Goal: Ask a question

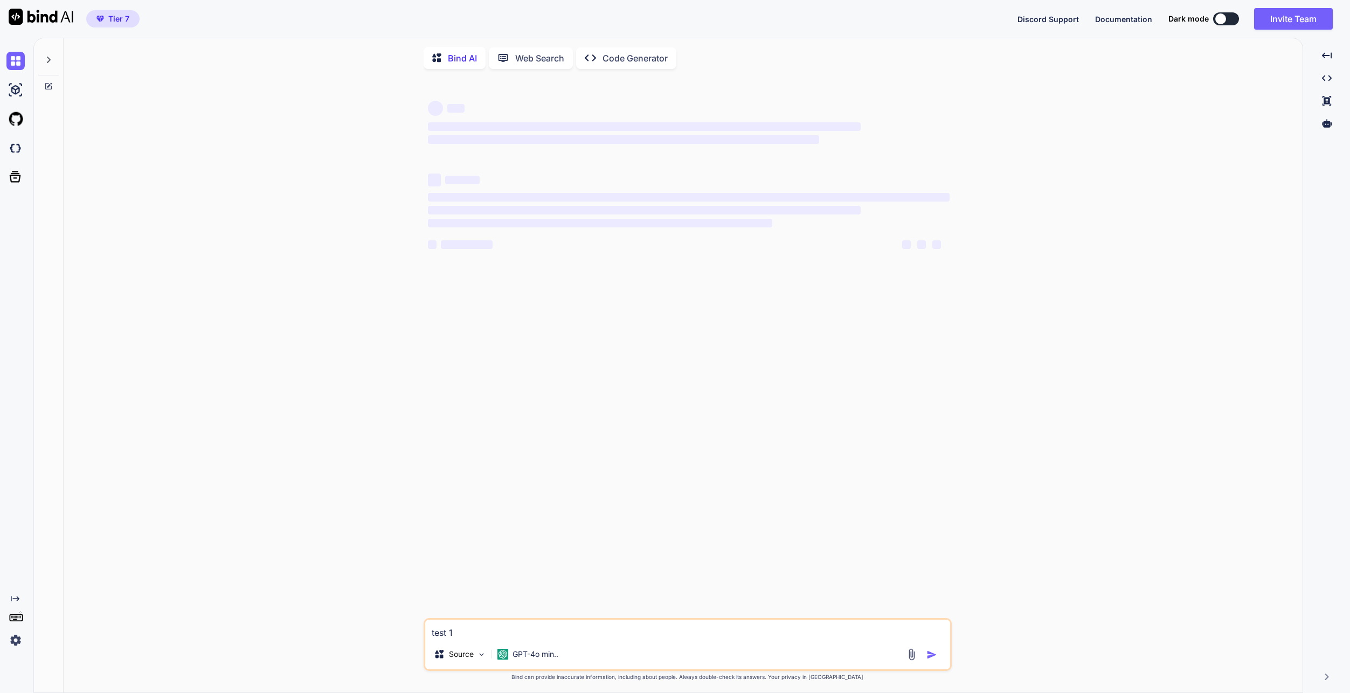
click at [1060, 167] on div "‌ ‌ ‌ ‌ ‌ ‌ ‌ ‌ ‌ ‌ ‌ ‌ ‌ ‌ test 1 Source GPT-4o min.. Created with Bind Always…" at bounding box center [687, 386] width 1231 height 617
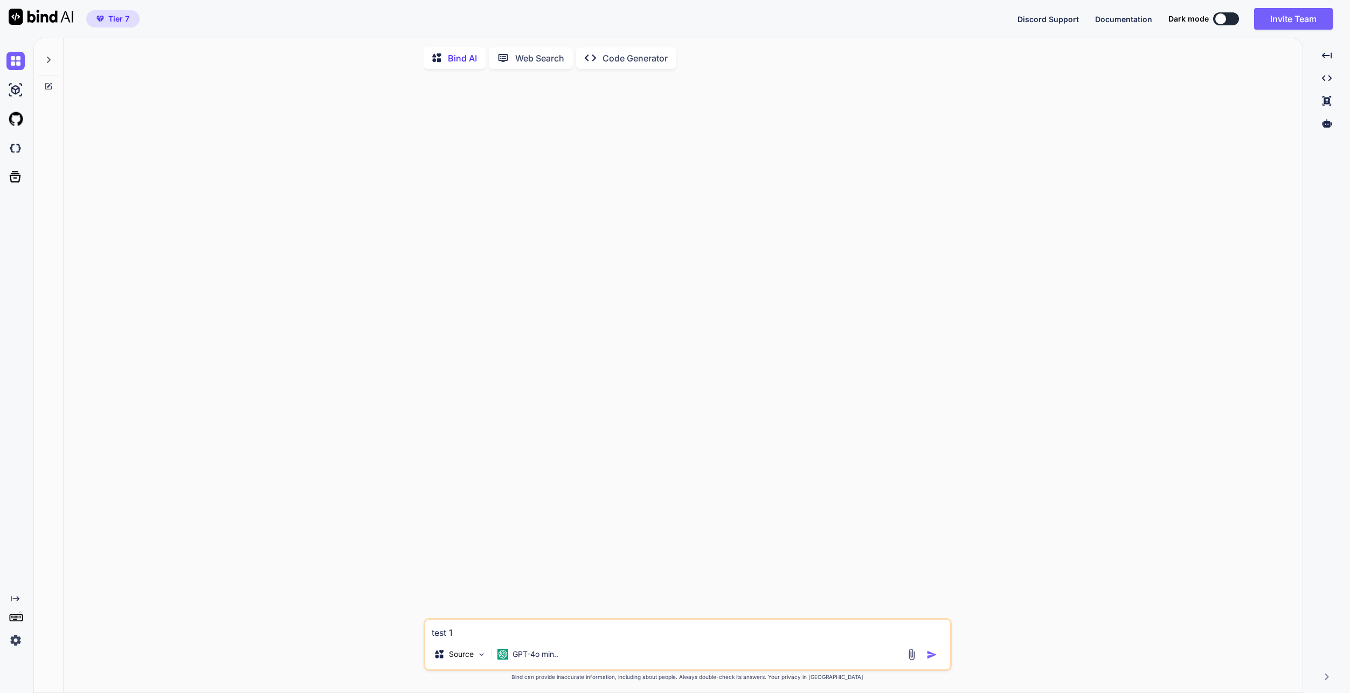
click at [645, 68] on div "Created with Pixso. Code Generator" at bounding box center [626, 58] width 100 height 22
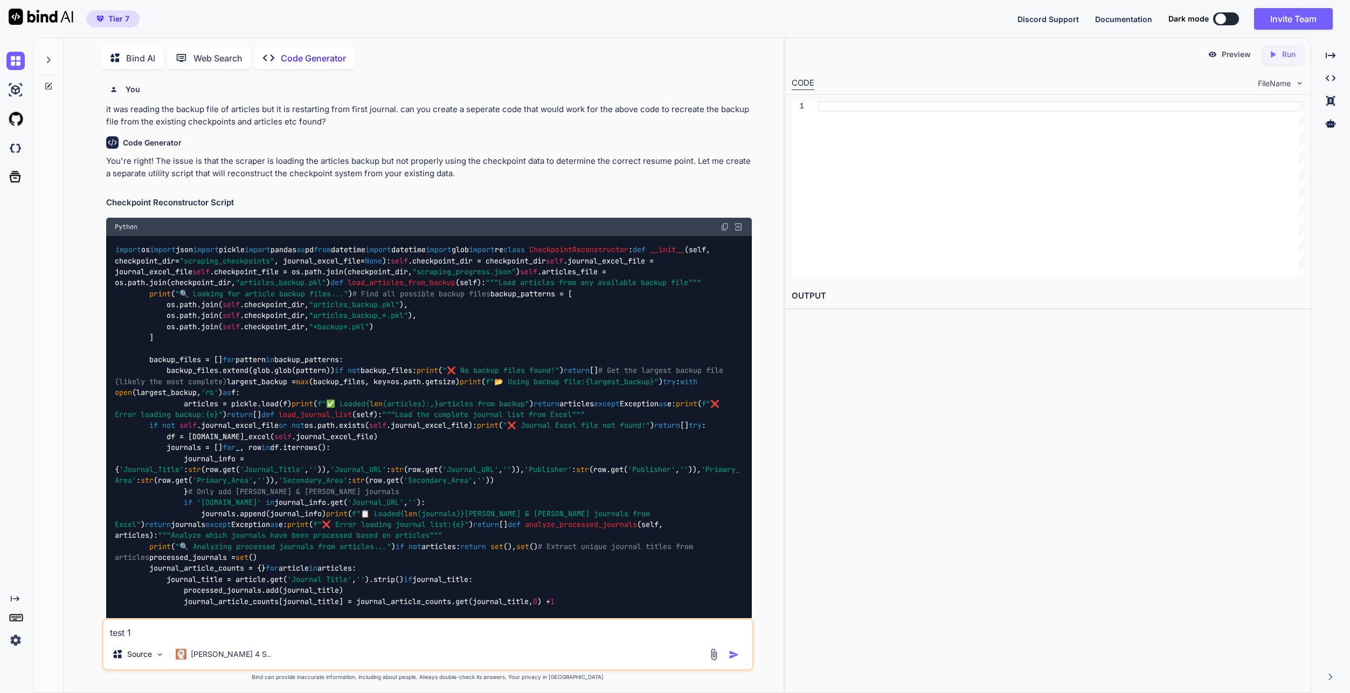
scroll to position [4, 0]
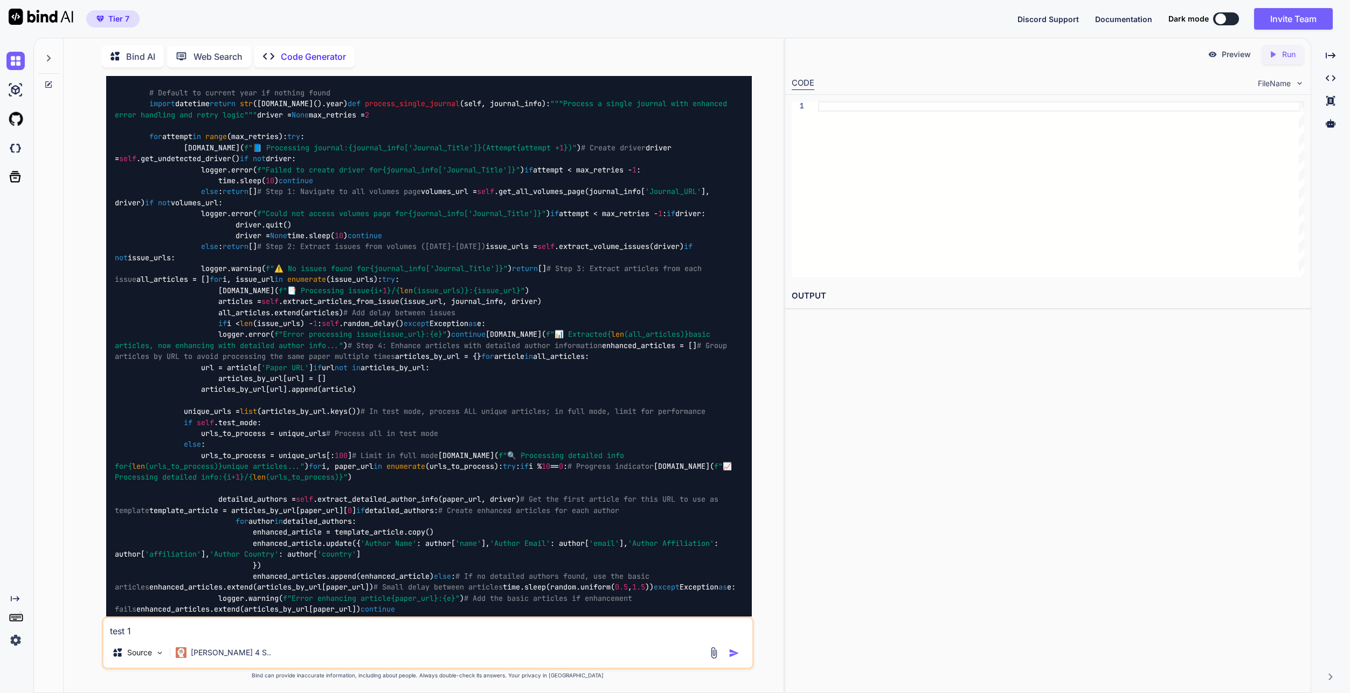
click at [50, 63] on div at bounding box center [48, 55] width 20 height 37
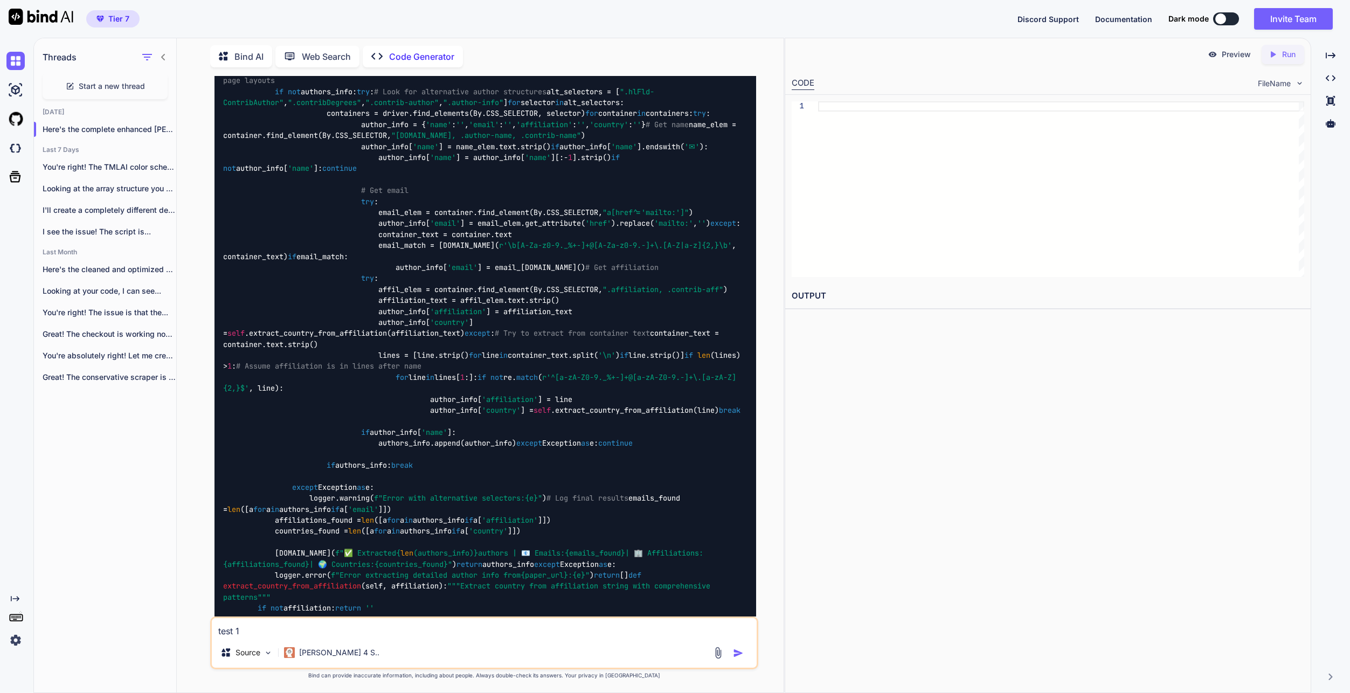
scroll to position [15473, 0]
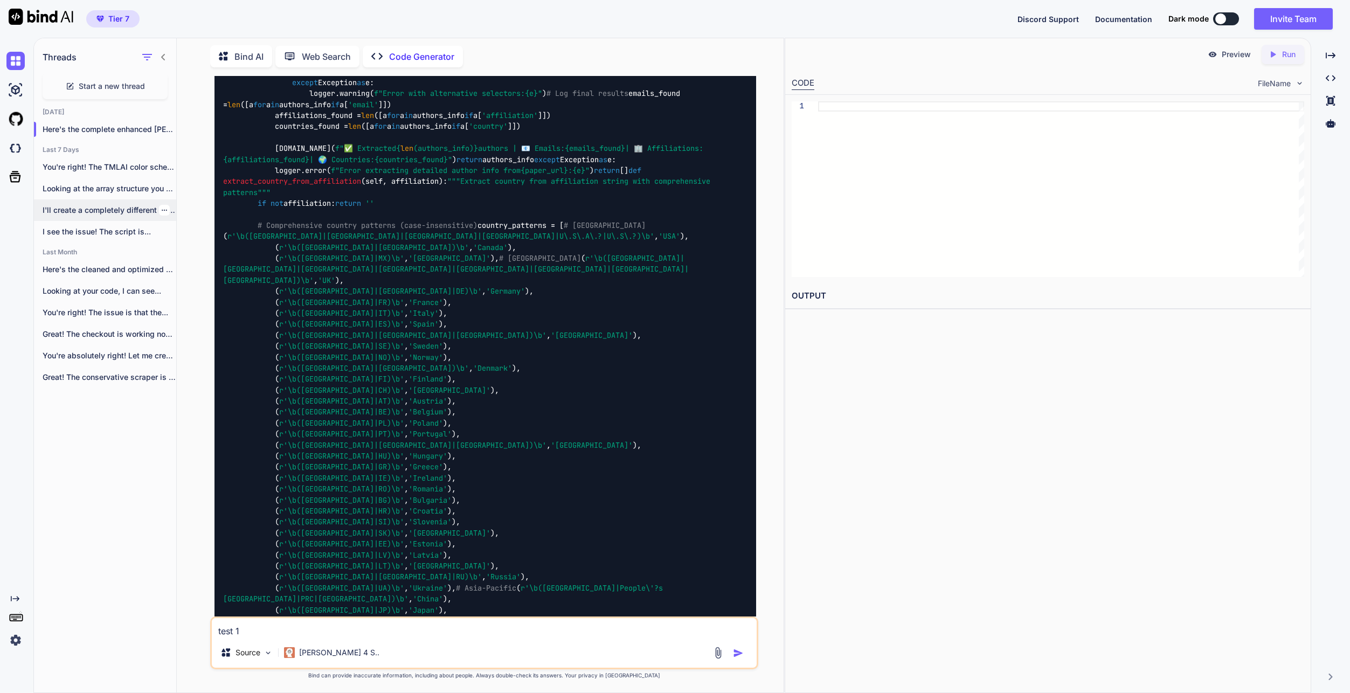
click at [123, 213] on div "I'll create a completely different design for..." at bounding box center [105, 210] width 142 height 22
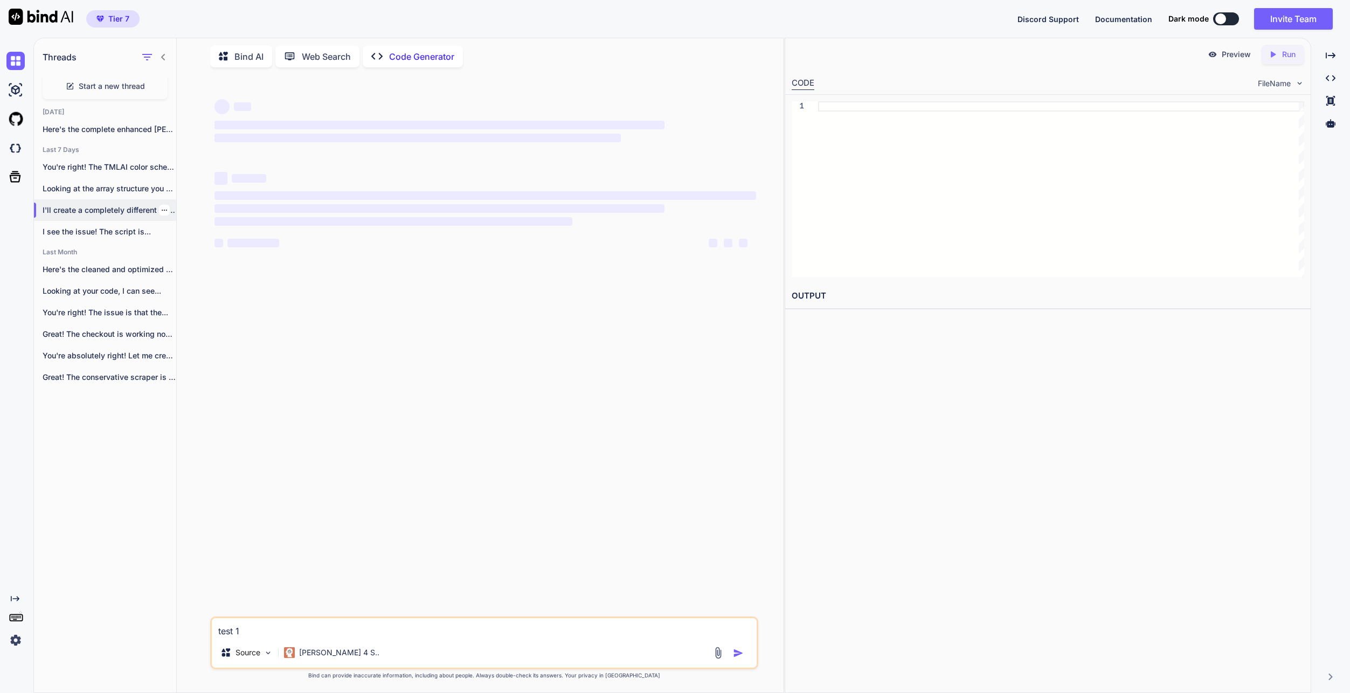
scroll to position [0, 0]
click at [326, 650] on p "[PERSON_NAME] 4 S.." at bounding box center [339, 652] width 80 height 11
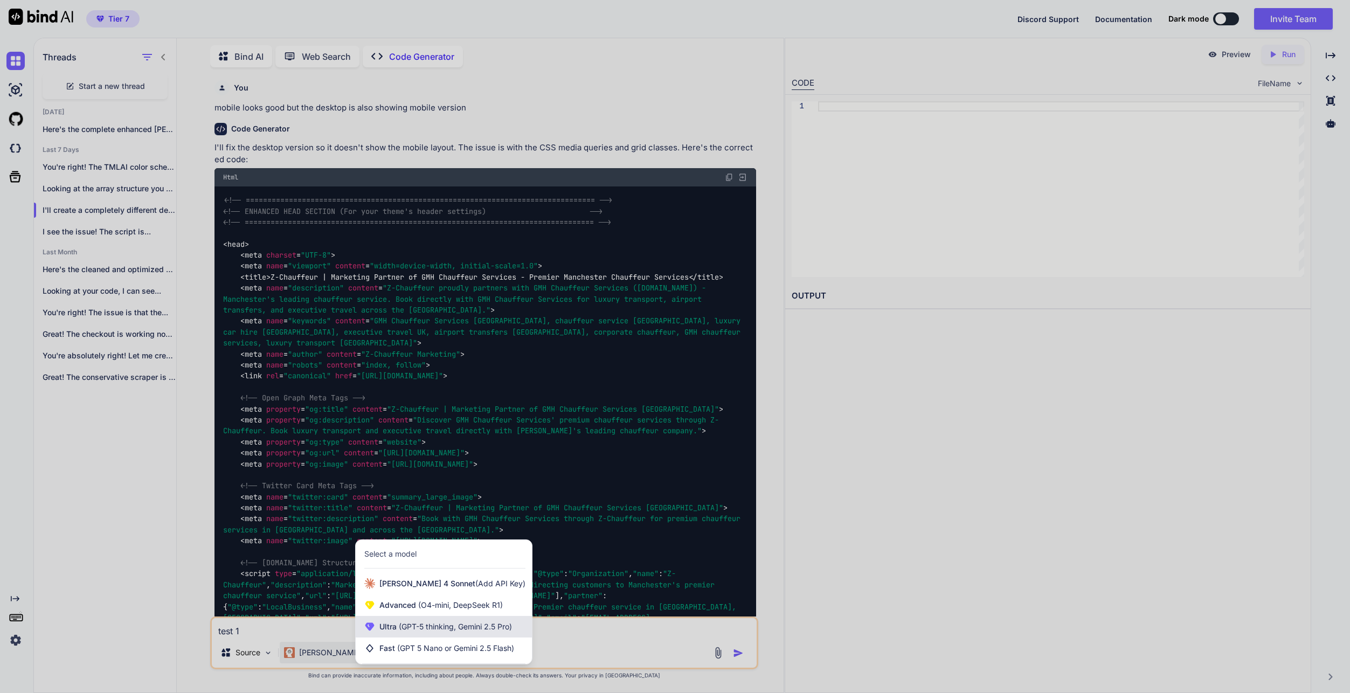
click at [481, 636] on div "Ultra (GPT-5 thinking, Gemini 2.5 Pro)" at bounding box center [444, 627] width 176 height 22
type textarea "x"
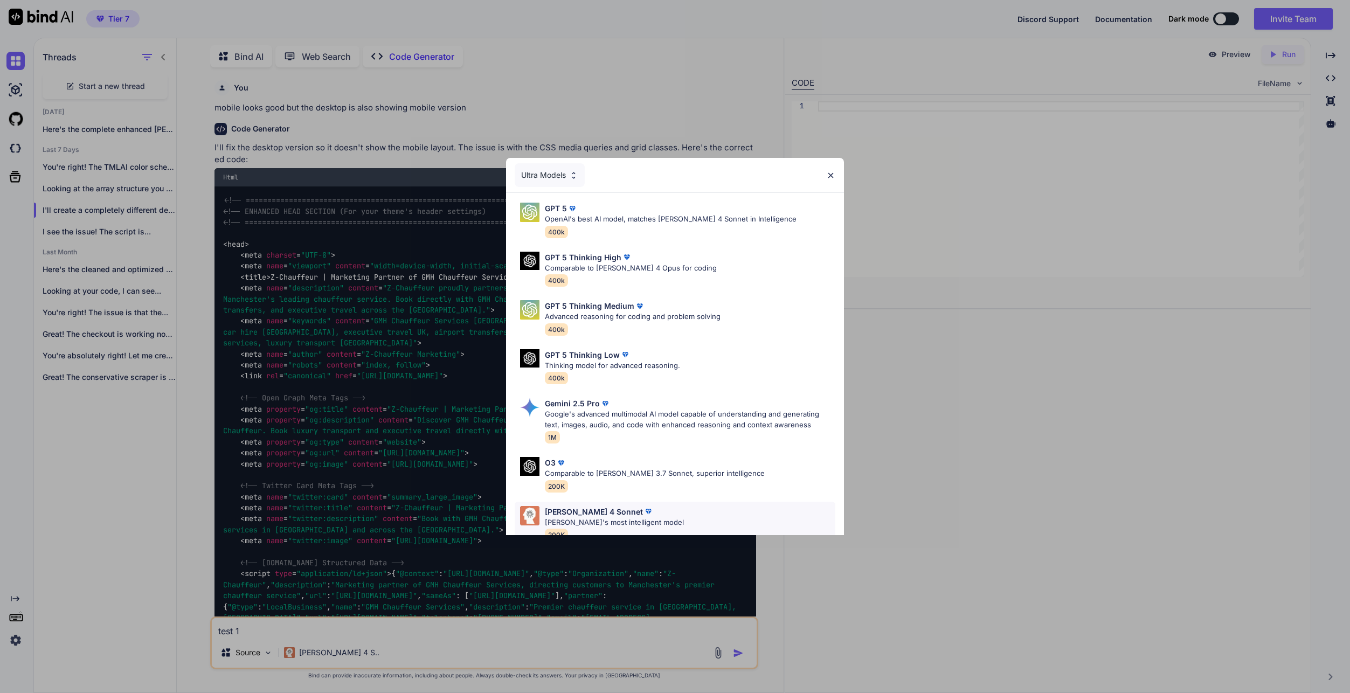
scroll to position [67, 0]
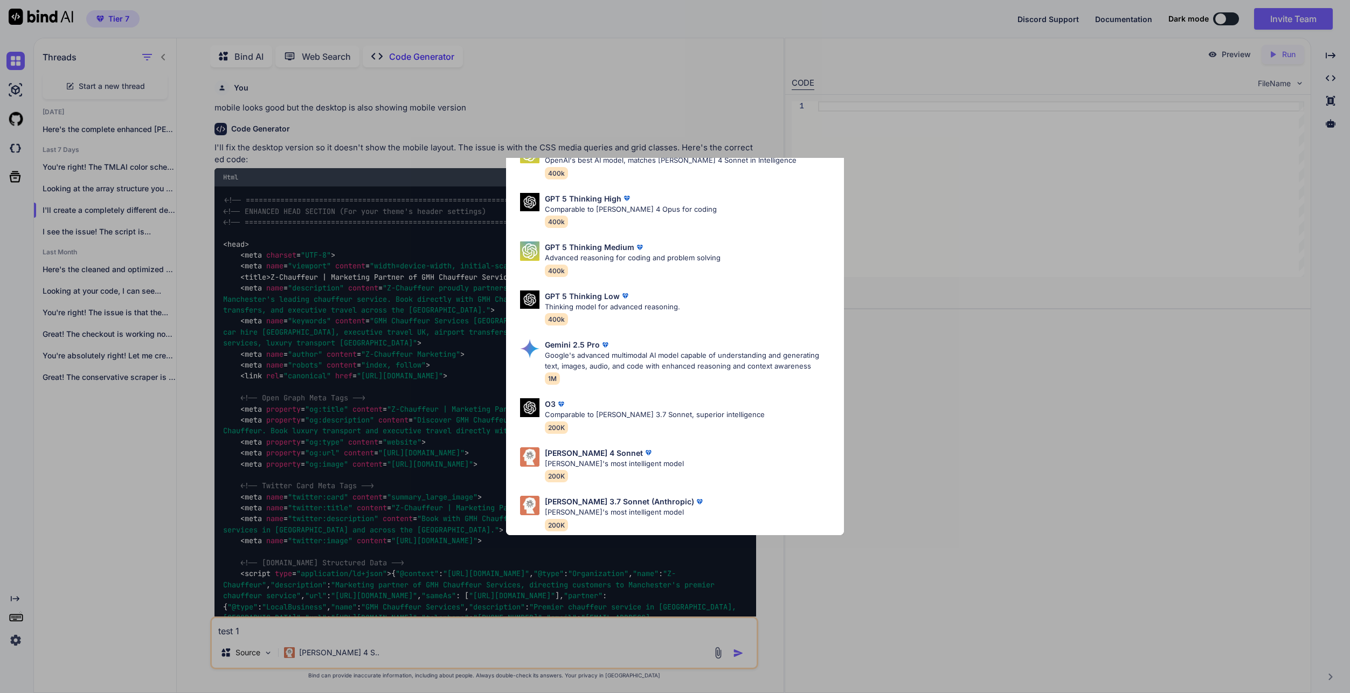
click at [983, 629] on div "Ultra Models GPT 5 OpenAI's best AI model, matches [PERSON_NAME] 4 Sonnet in In…" at bounding box center [675, 346] width 1350 height 693
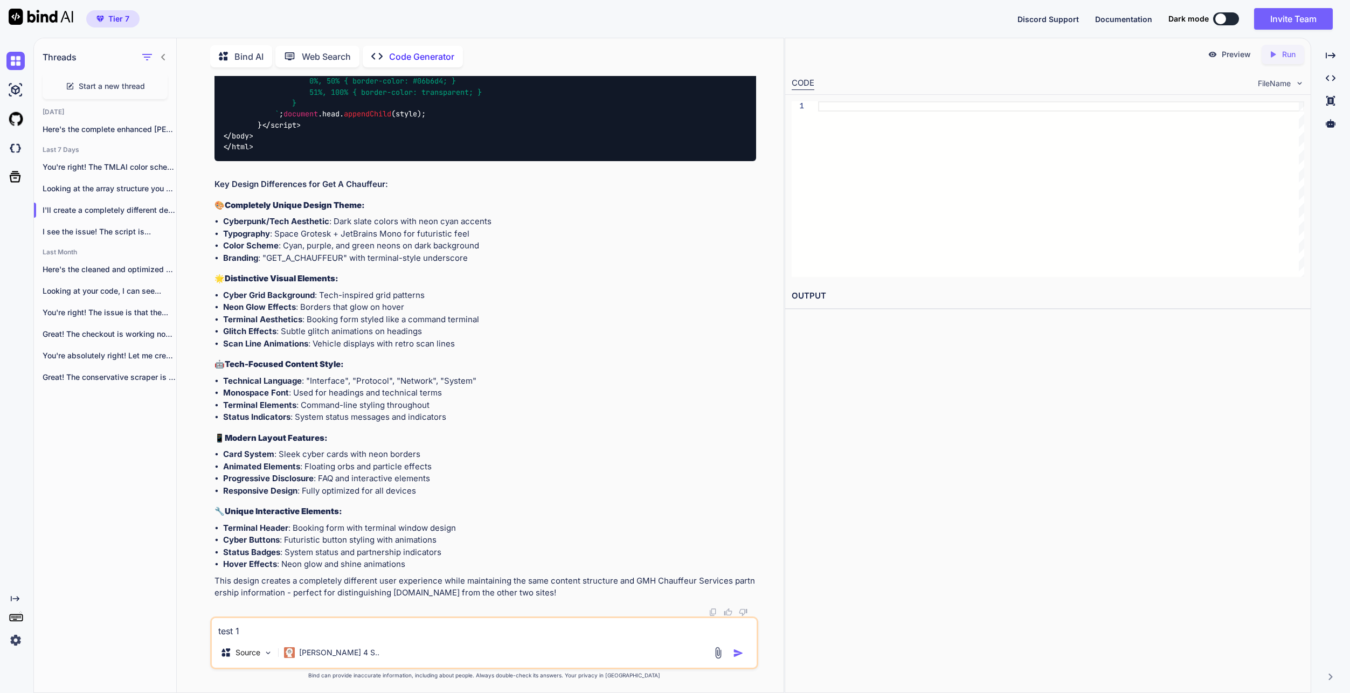
scroll to position [94798, 0]
click at [298, 625] on textarea "test 1" at bounding box center [484, 627] width 545 height 19
click at [298, 623] on textarea "test 1" at bounding box center [484, 627] width 545 height 19
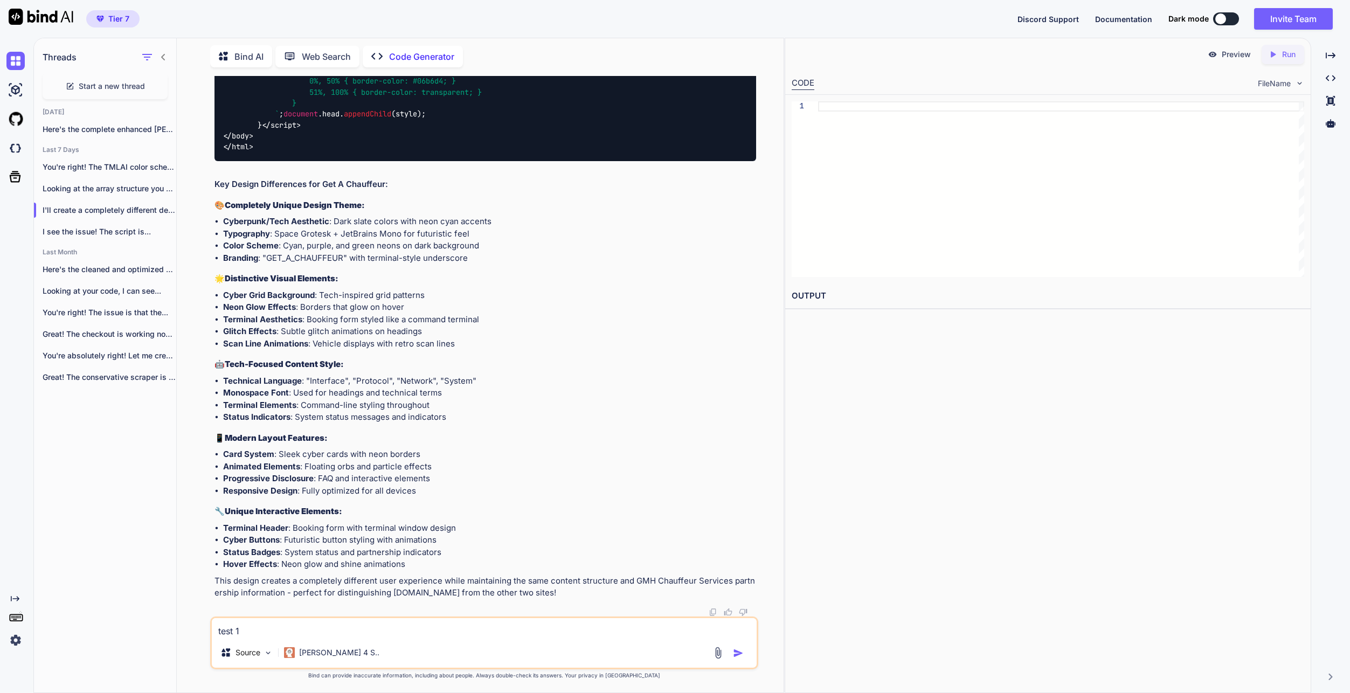
type textarea "t"
type textarea "x"
type textarea "the"
type textarea "x"
type textarea "the"
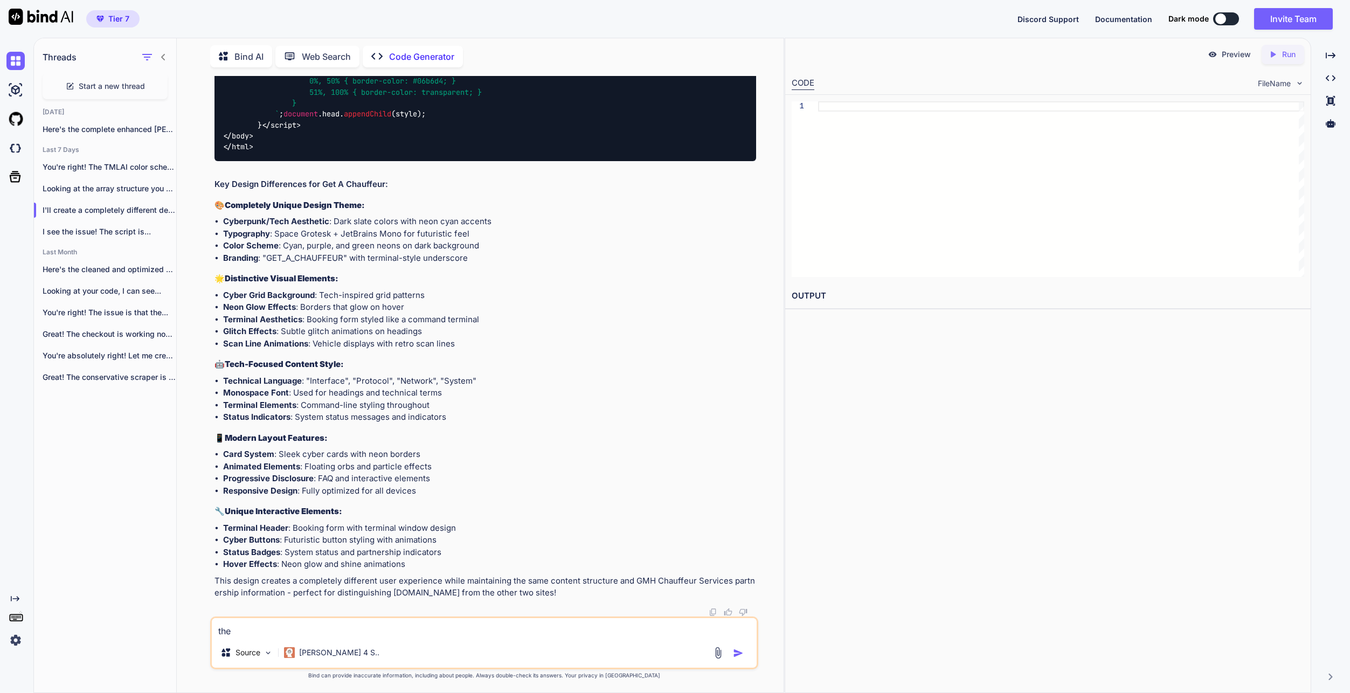
type textarea "x"
type textarea "the m"
type textarea "x"
type textarea "the mo"
type textarea "x"
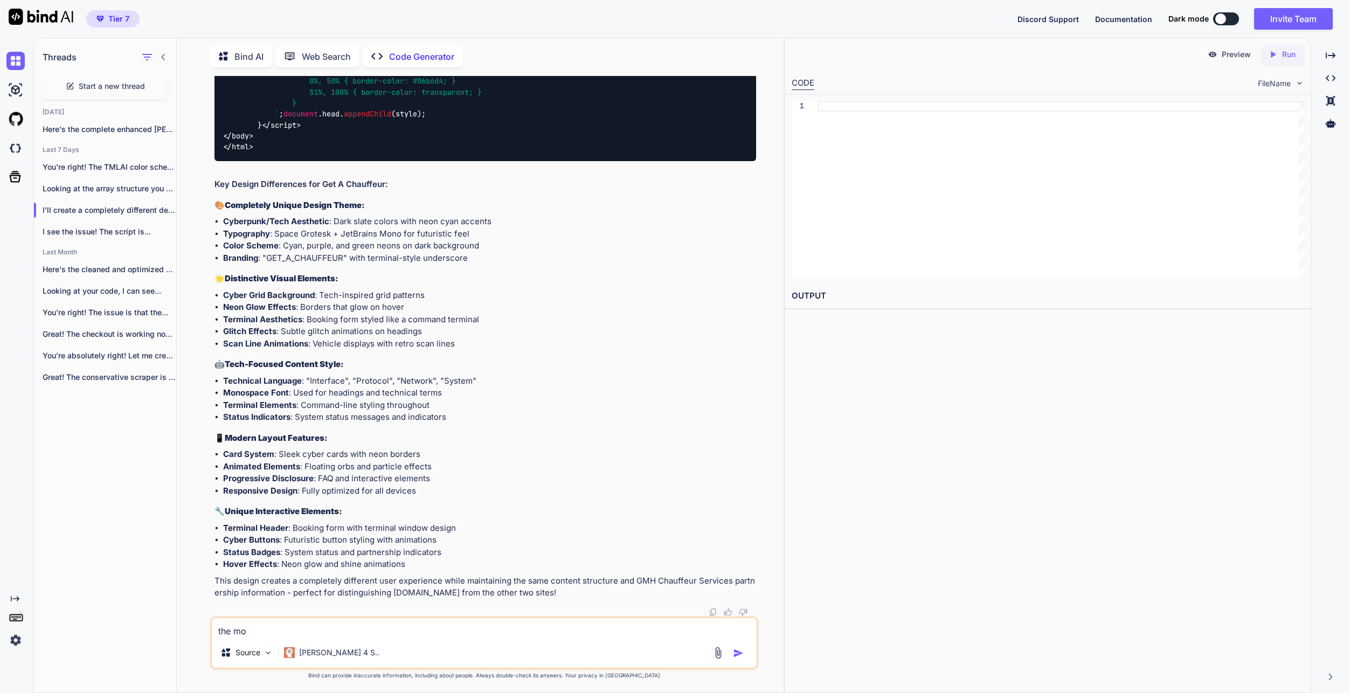
type textarea "the mob"
type textarea "x"
type textarea "the mobi"
type textarea "x"
type textarea "the mobil"
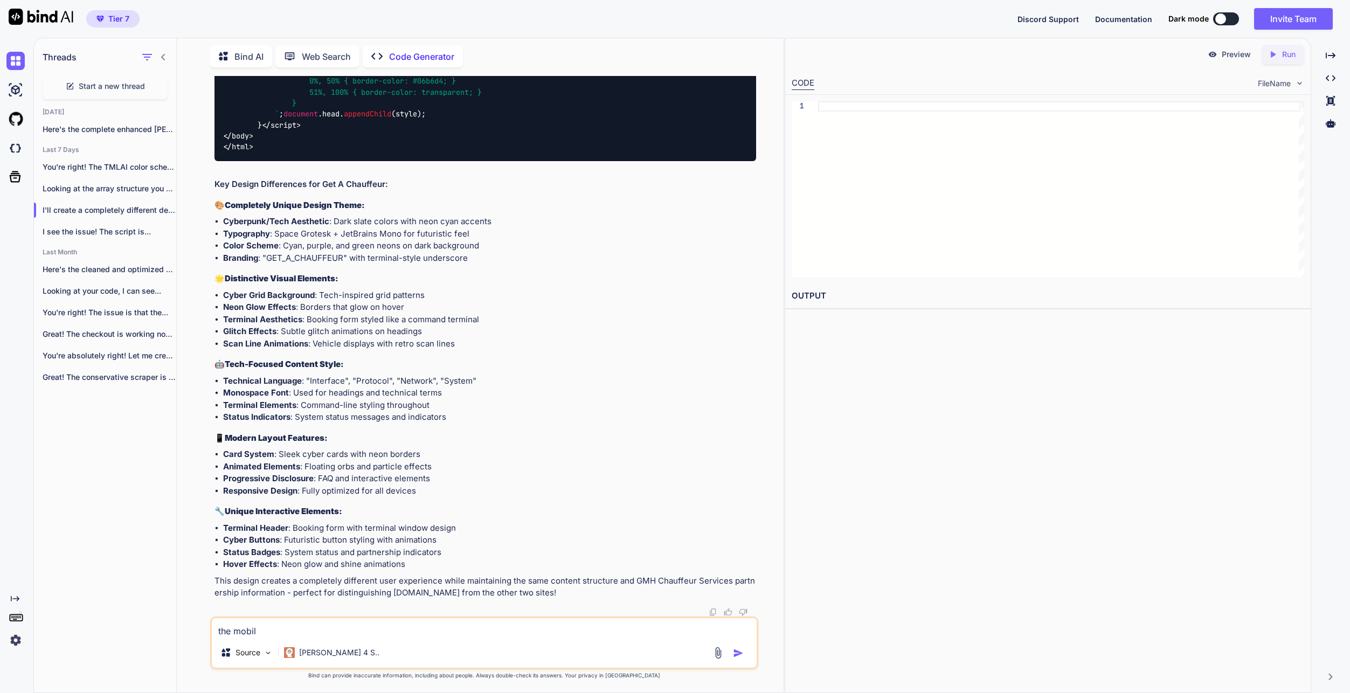
type textarea "x"
type textarea "the mobile"
type textarea "x"
type textarea "the mobile"
type textarea "x"
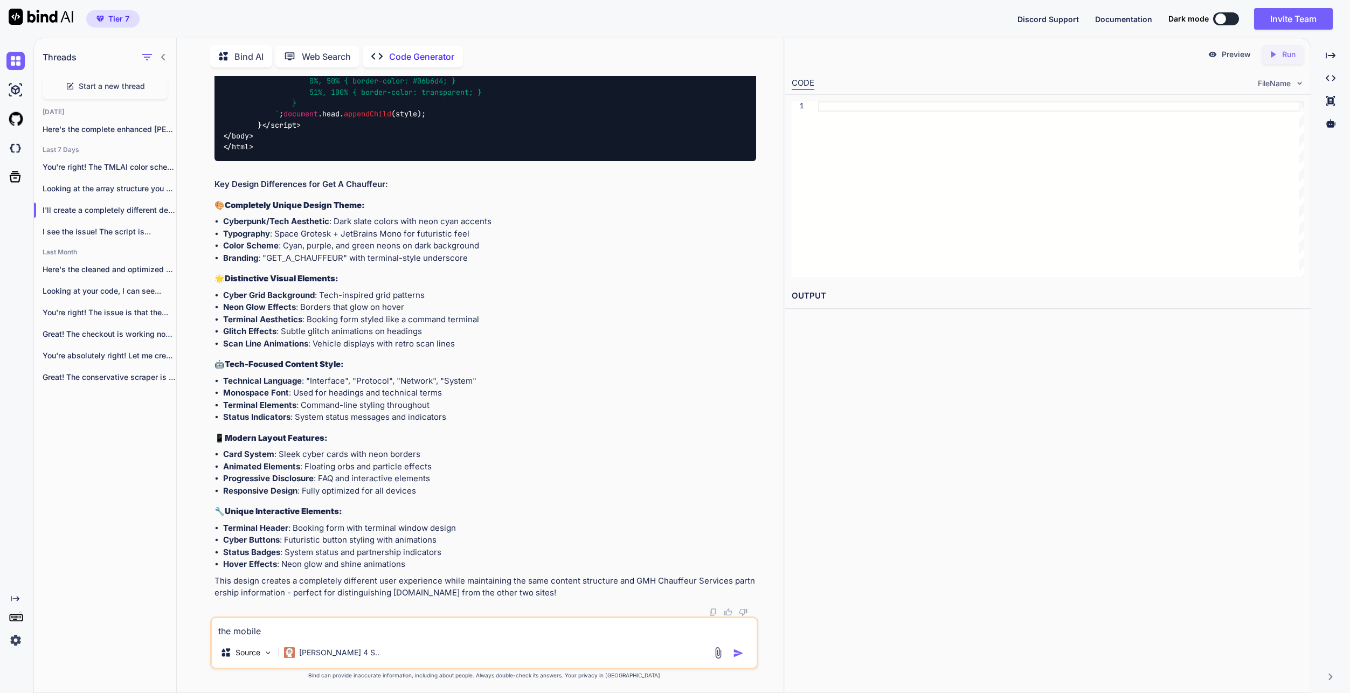
type textarea "the mobile v"
type textarea "x"
type textarea "the mobile ver"
type textarea "x"
type textarea "the mobile vers"
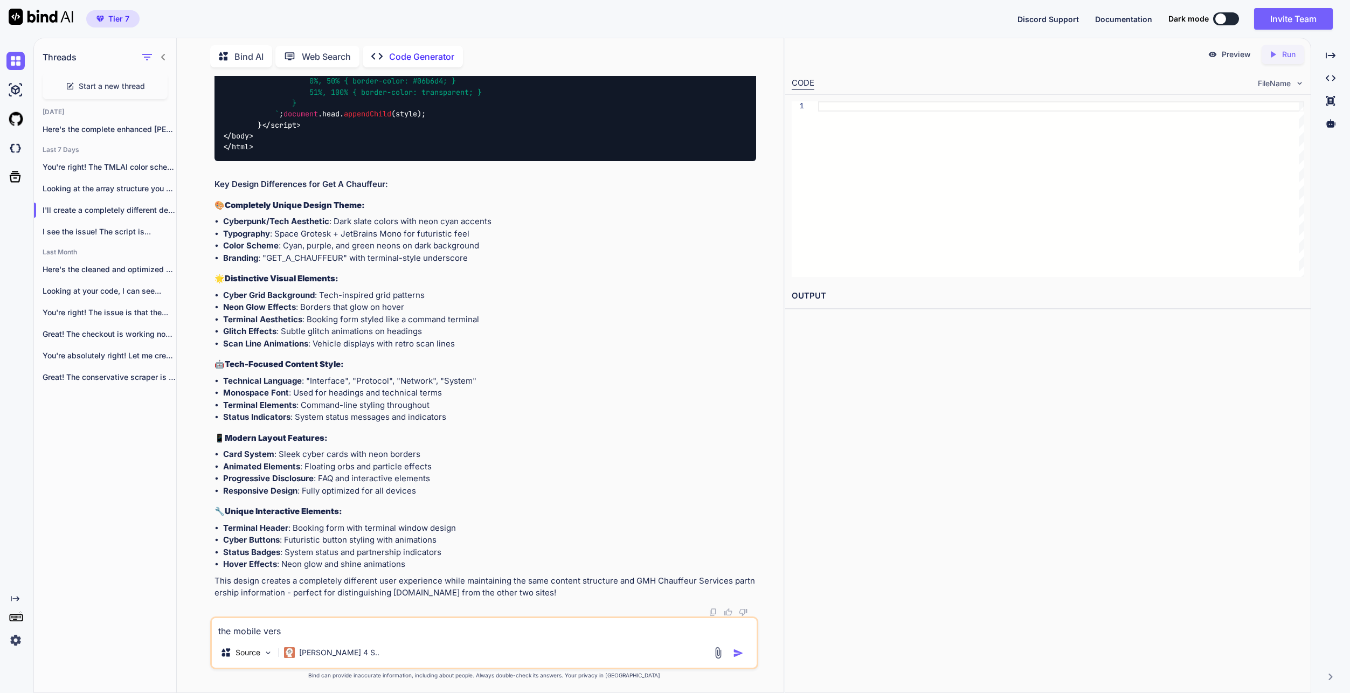
type textarea "x"
type textarea "the mobile versi"
type textarea "x"
type textarea "the mobile versio"
type textarea "x"
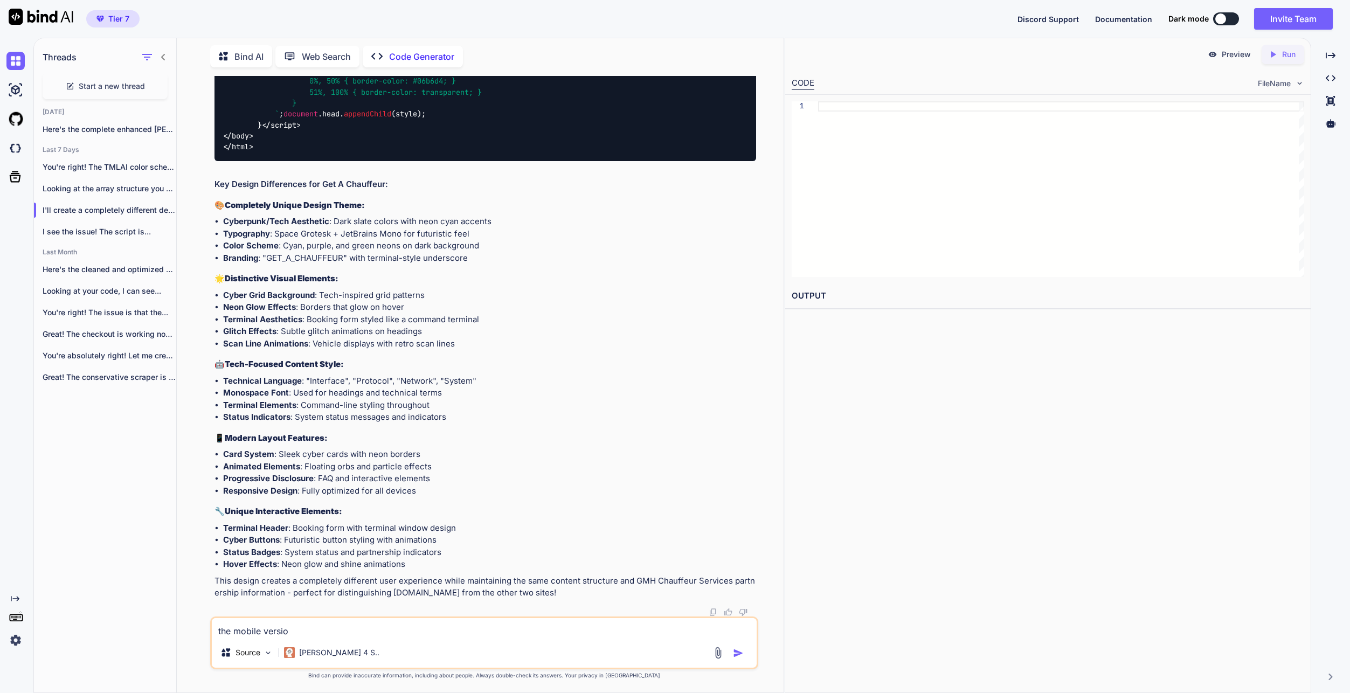
type textarea "the mobile version"
type textarea "x"
type textarea "the mobile version"
type textarea "x"
type textarea "the mobile version i"
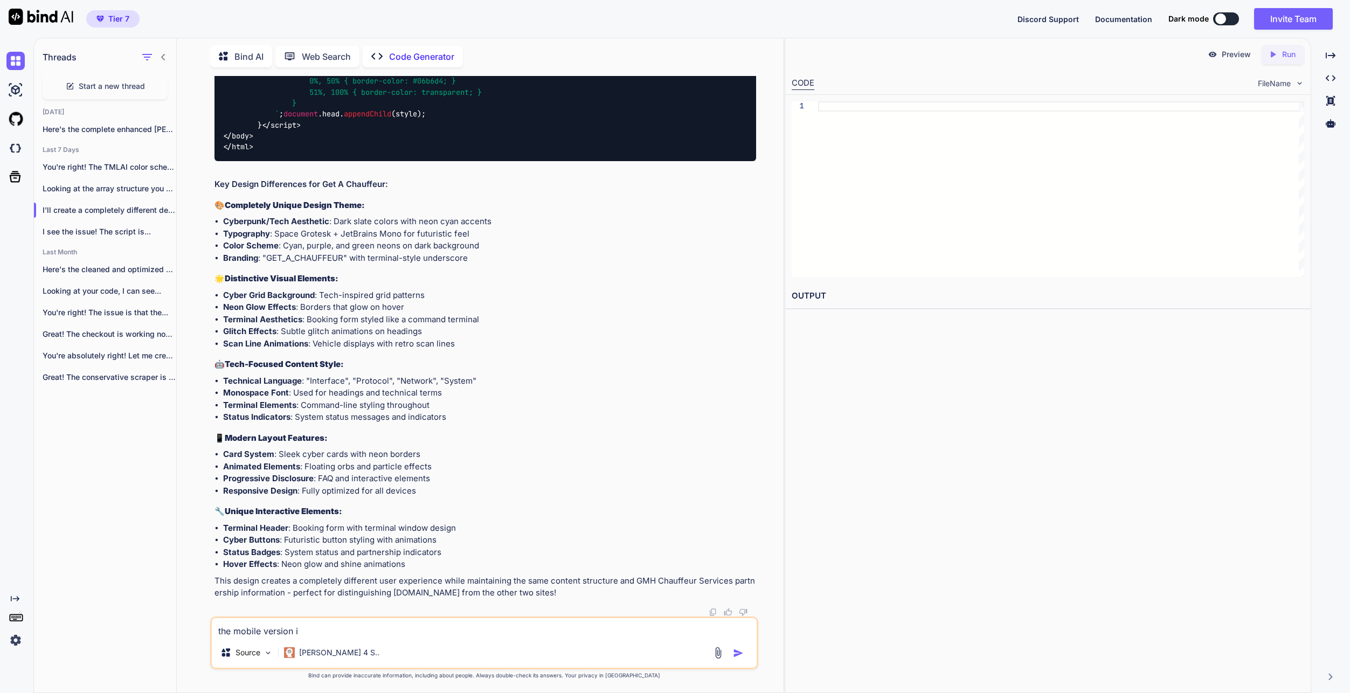
type textarea "x"
type textarea "the mobile version is"
type textarea "x"
type textarea "the mobile version isn"
type textarea "x"
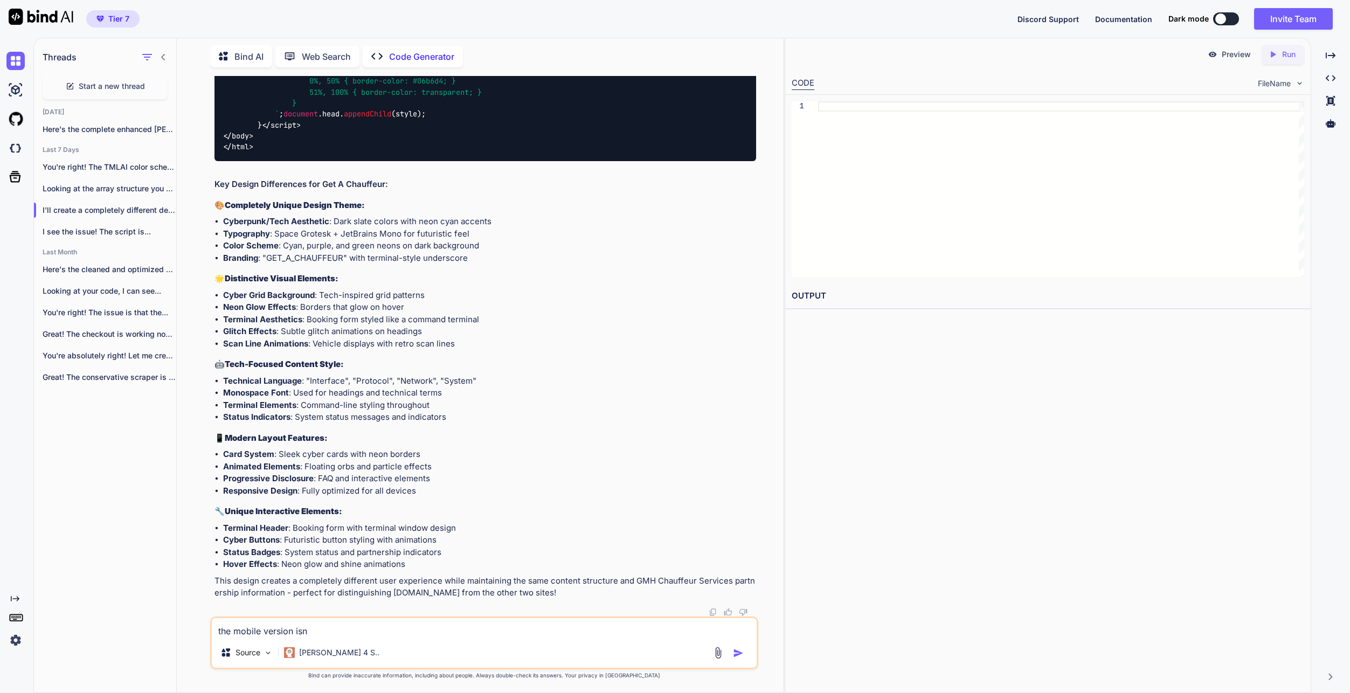
type textarea "the mobile version isnt"
type textarea "x"
type textarea "the mobile version isnt"
type textarea "x"
type textarea "the mobile version isnt w"
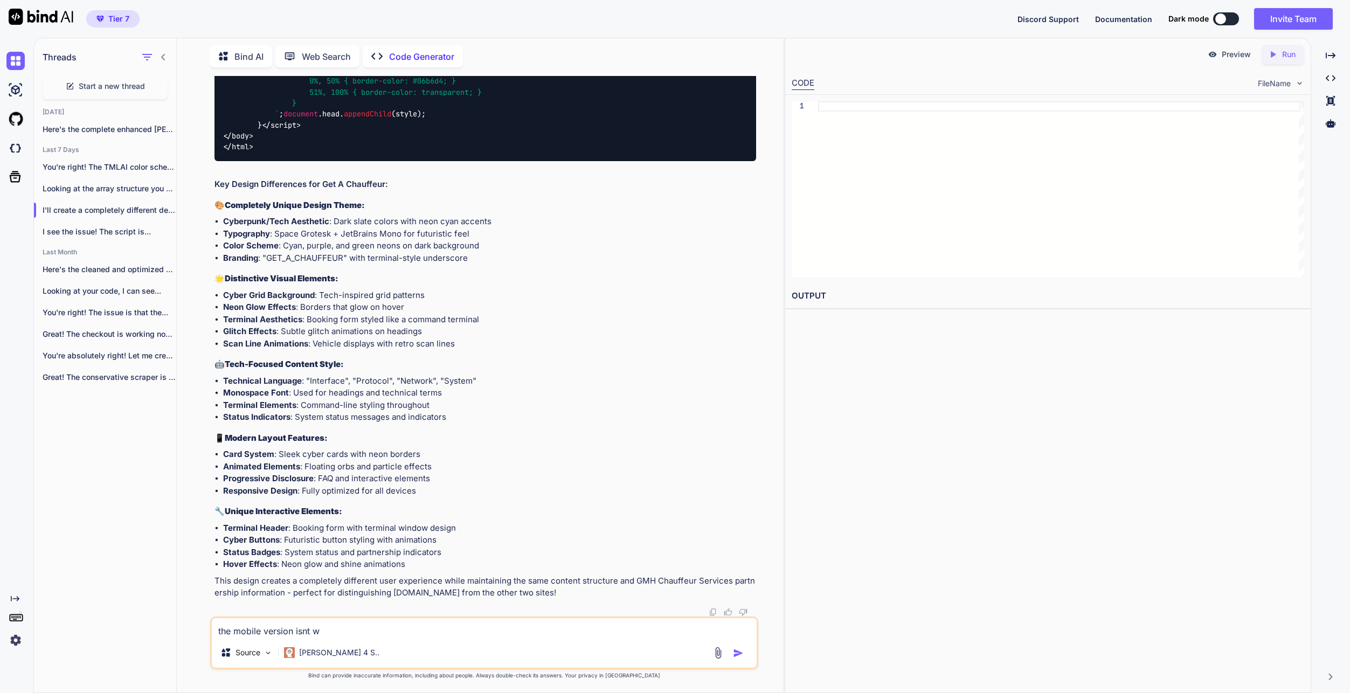
type textarea "x"
type textarea "the mobile version isnt wo"
type textarea "x"
type textarea "the mobile version isnt wor"
type textarea "x"
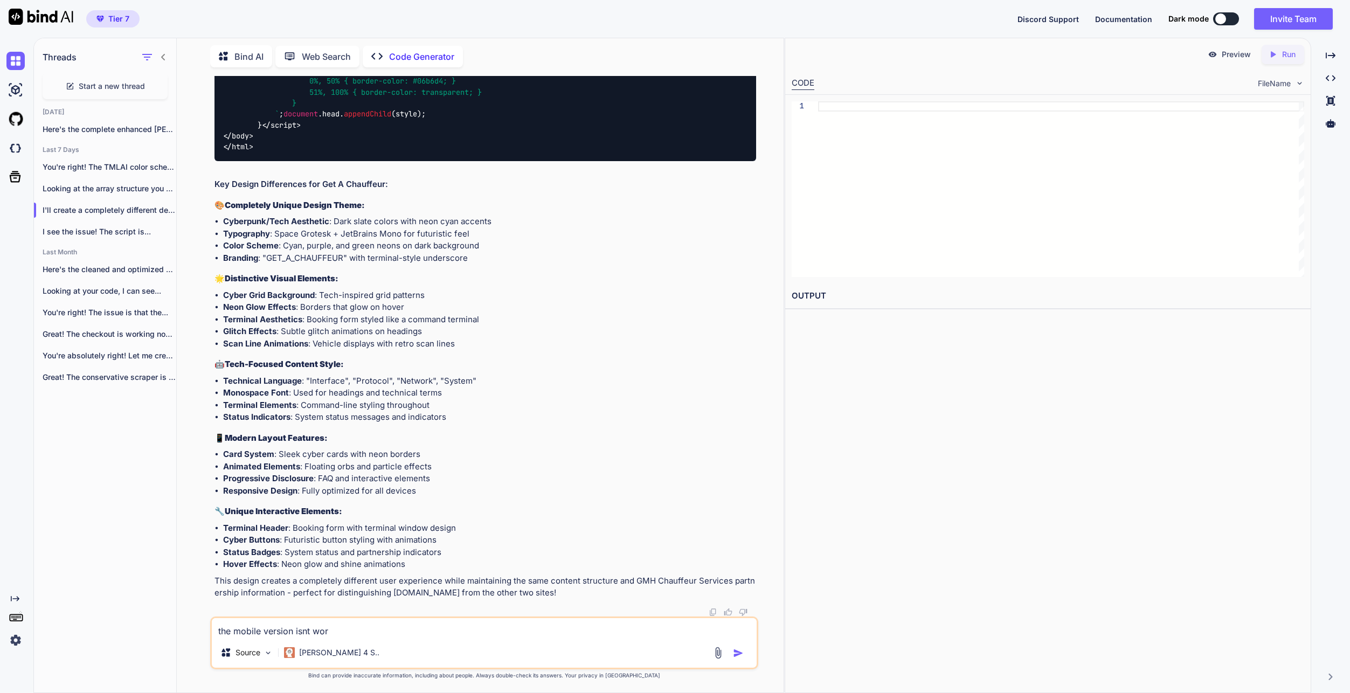
type textarea "the mobile version isnt work"
type textarea "x"
type textarea "the mobile version isnt workin"
type textarea "x"
type textarea "the mobile version isnt working"
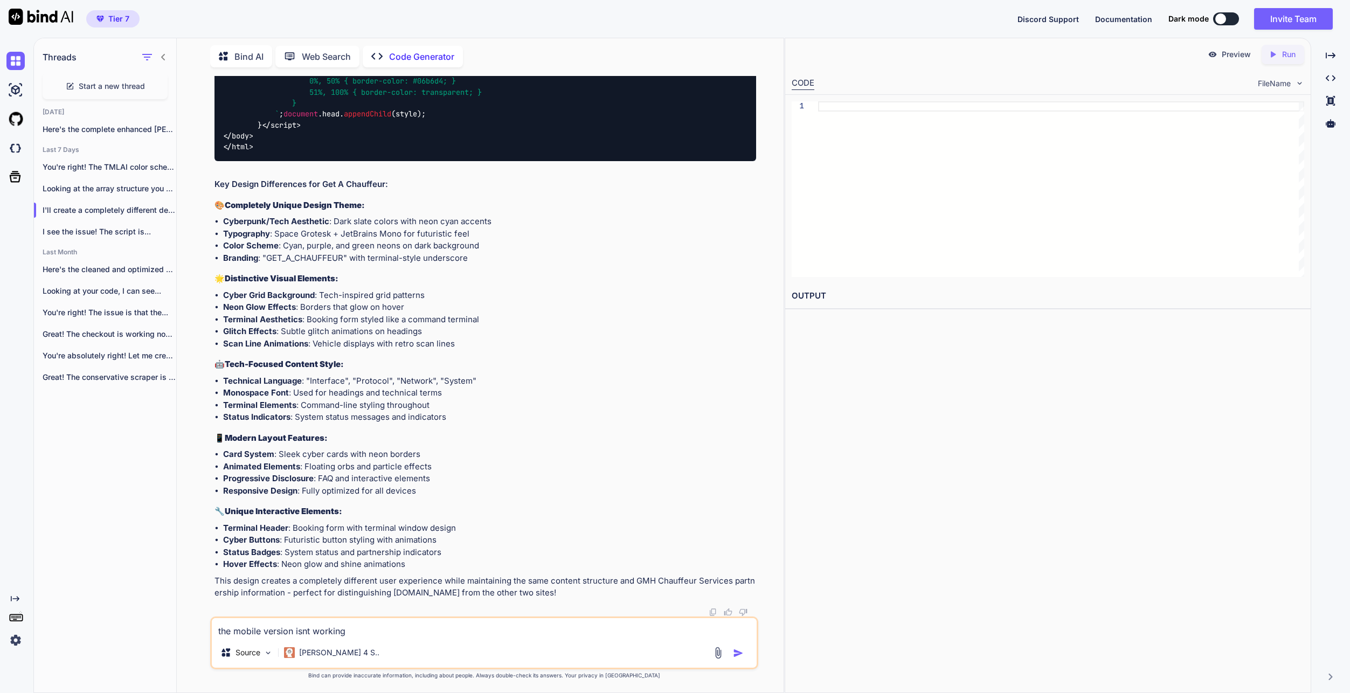
type textarea "x"
type textarea "the mobile version isnt working"
type textarea "x"
type textarea "the mobile version isnt working n"
type textarea "x"
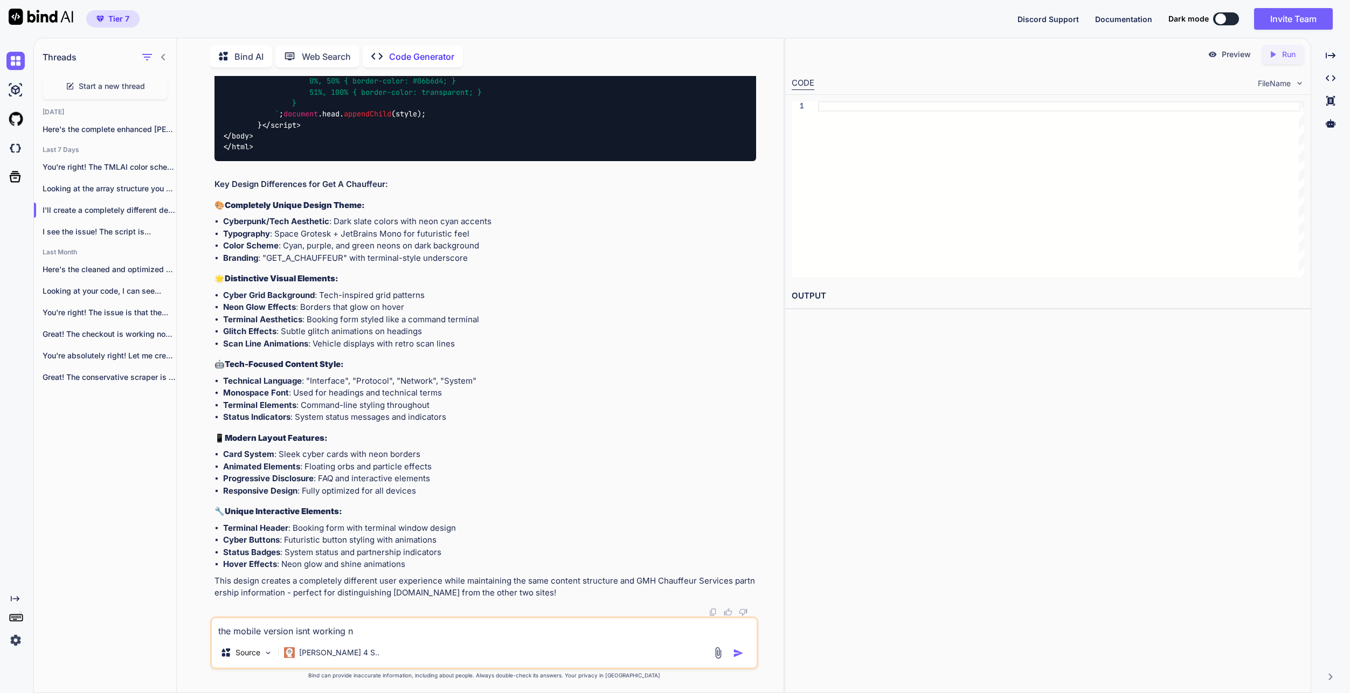
type textarea "the mobile version isnt working ni"
type textarea "x"
type textarea "the mobile version isnt working nic"
type textarea "x"
type textarea "the mobile version isnt working nice"
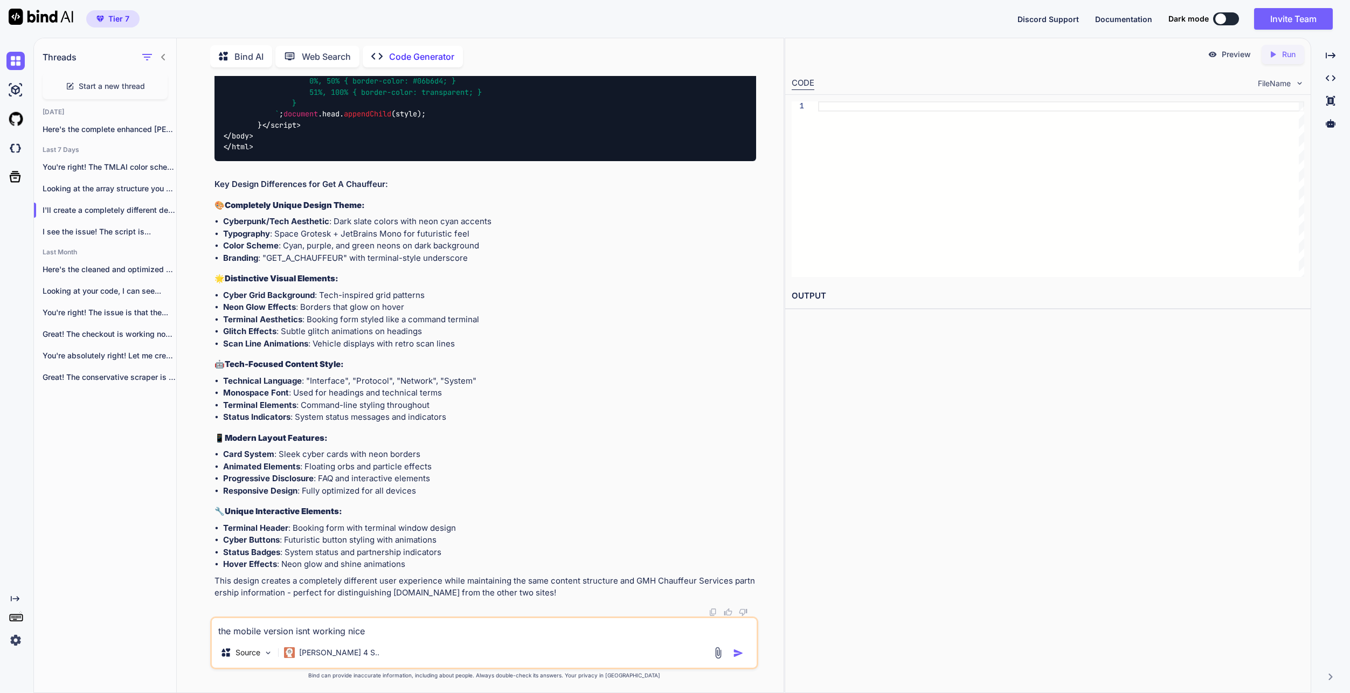
type textarea "x"
type textarea "the mobile version isnt working nicel"
type textarea "x"
type textarea "the mobile version isnt working nicely"
type textarea "x"
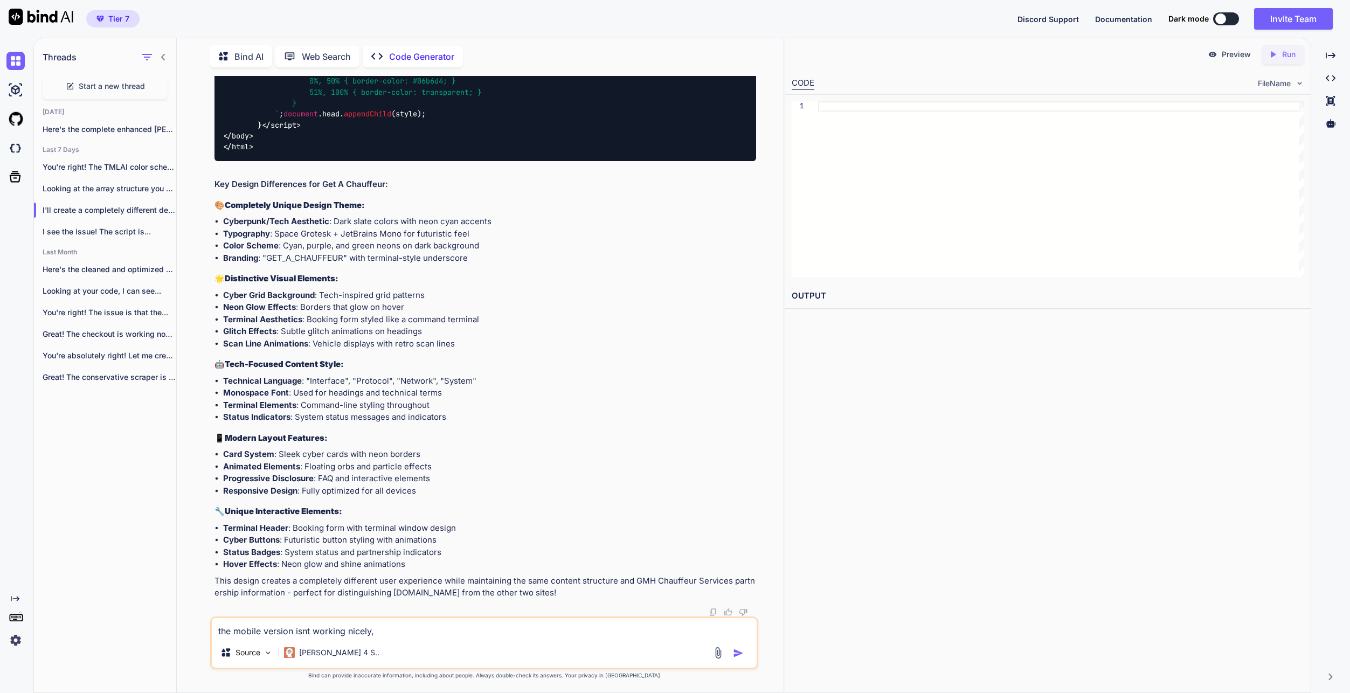
type textarea "the mobile version isnt working nicely,"
type textarea "x"
type textarea "the mobile version isnt working nicely, i"
type textarea "x"
type textarea "the mobile version isnt working nicely, it"
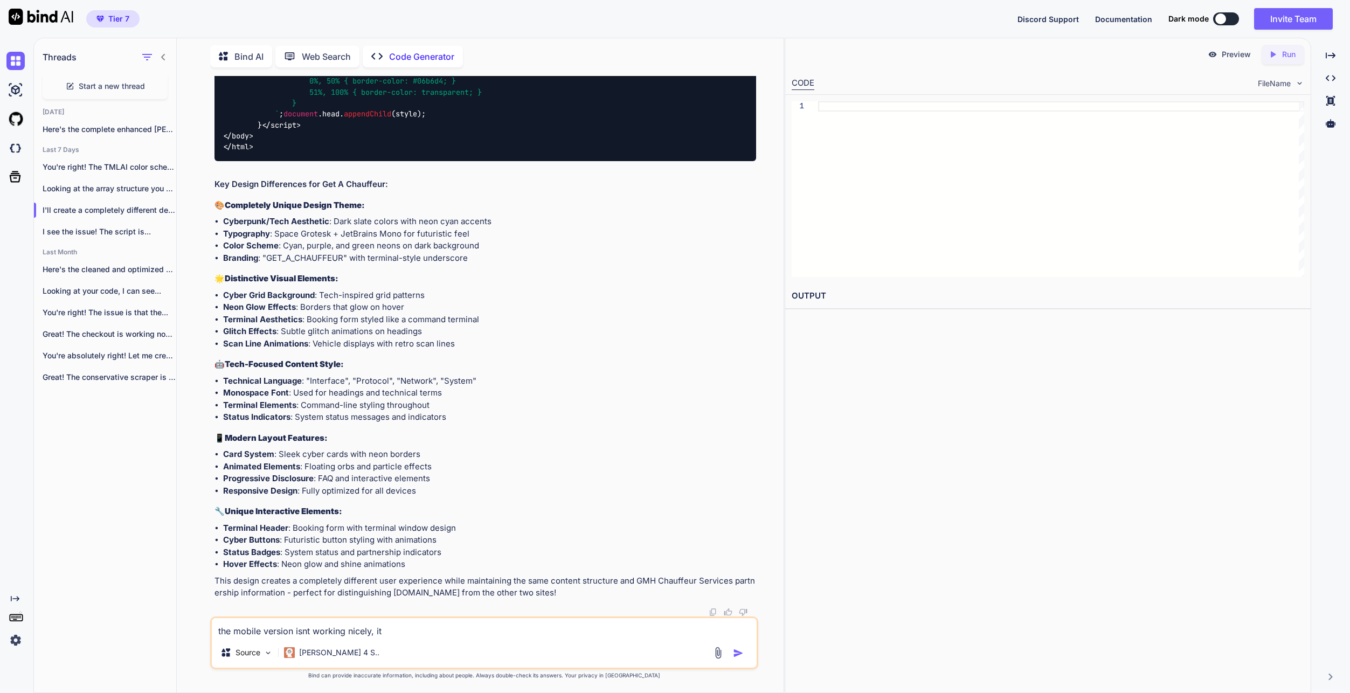
type textarea "x"
type textarea "the mobile version isnt working nicely, it"
type textarea "x"
type textarea "the mobile version isnt working nicely, it i"
type textarea "x"
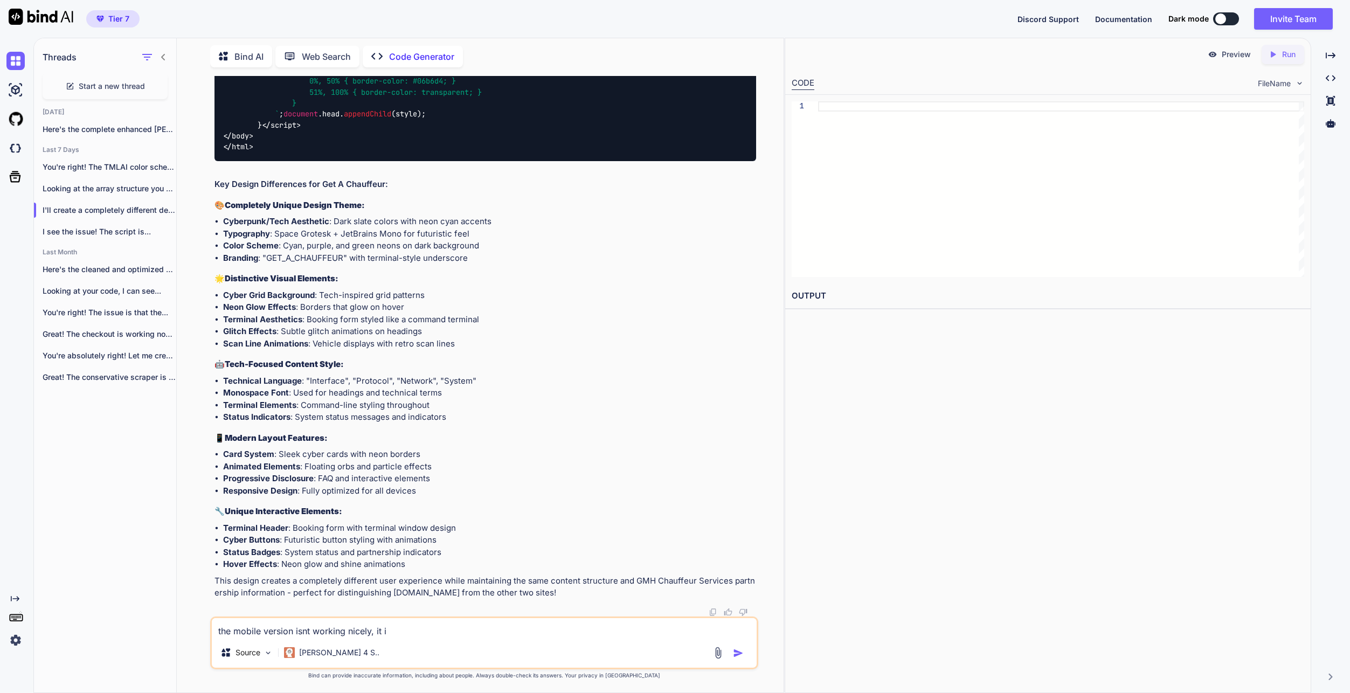
type textarea "the mobile version isnt working nicely, it is"
type textarea "x"
type textarea "the mobile version isnt working nicely, it is"
type textarea "x"
type textarea "the mobile version isnt working nicely, it is s"
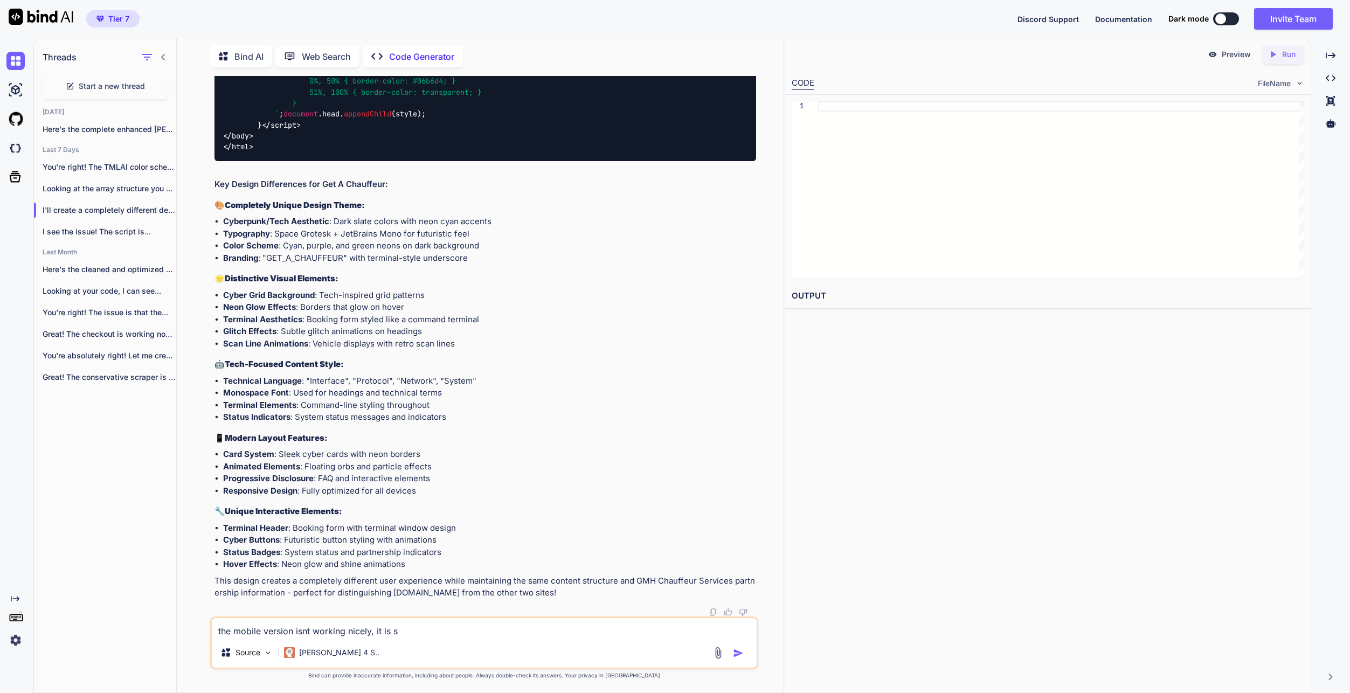
type textarea "x"
type textarea "the mobile version isnt working nicely, it is sh"
type textarea "x"
type textarea "the mobile version isnt working nicely, it is sho"
type textarea "x"
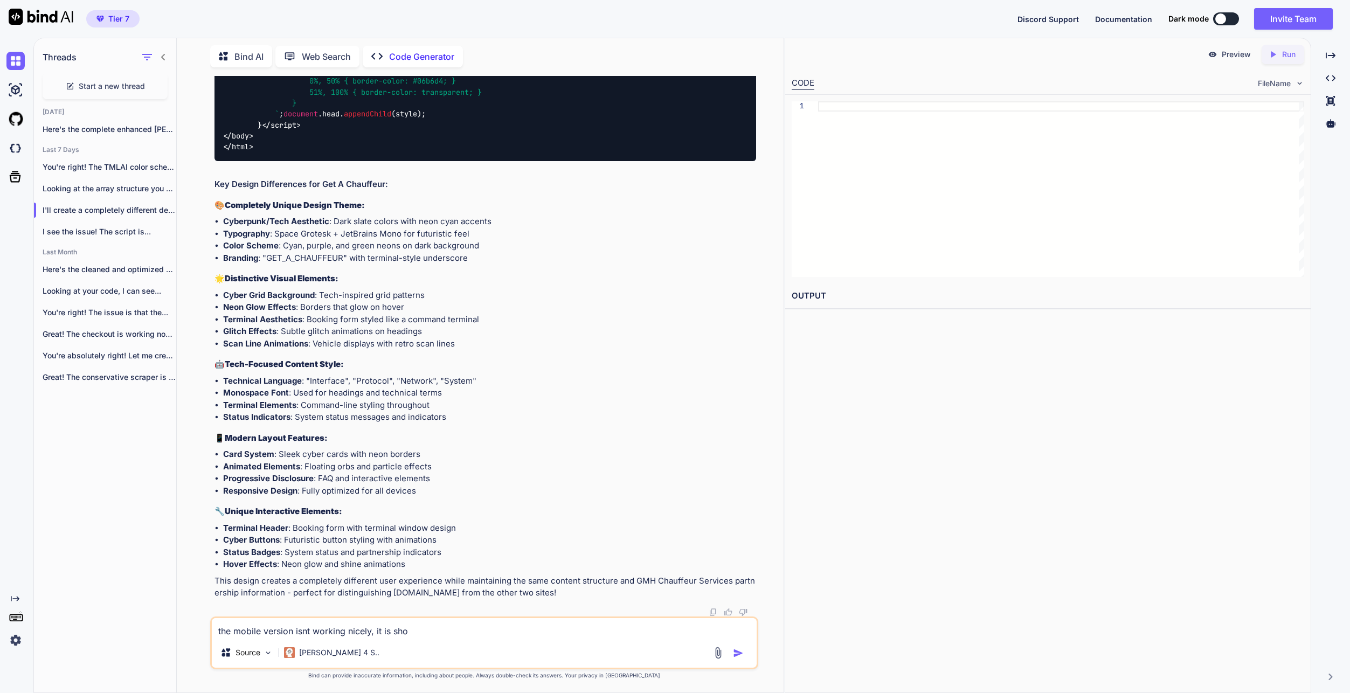
type textarea "the mobile version isnt working nicely, it is show"
type textarea "x"
type textarea "the mobile version isnt working nicely, it is showi"
type textarea "x"
type textarea "the mobile version isnt working nicely, it is showin"
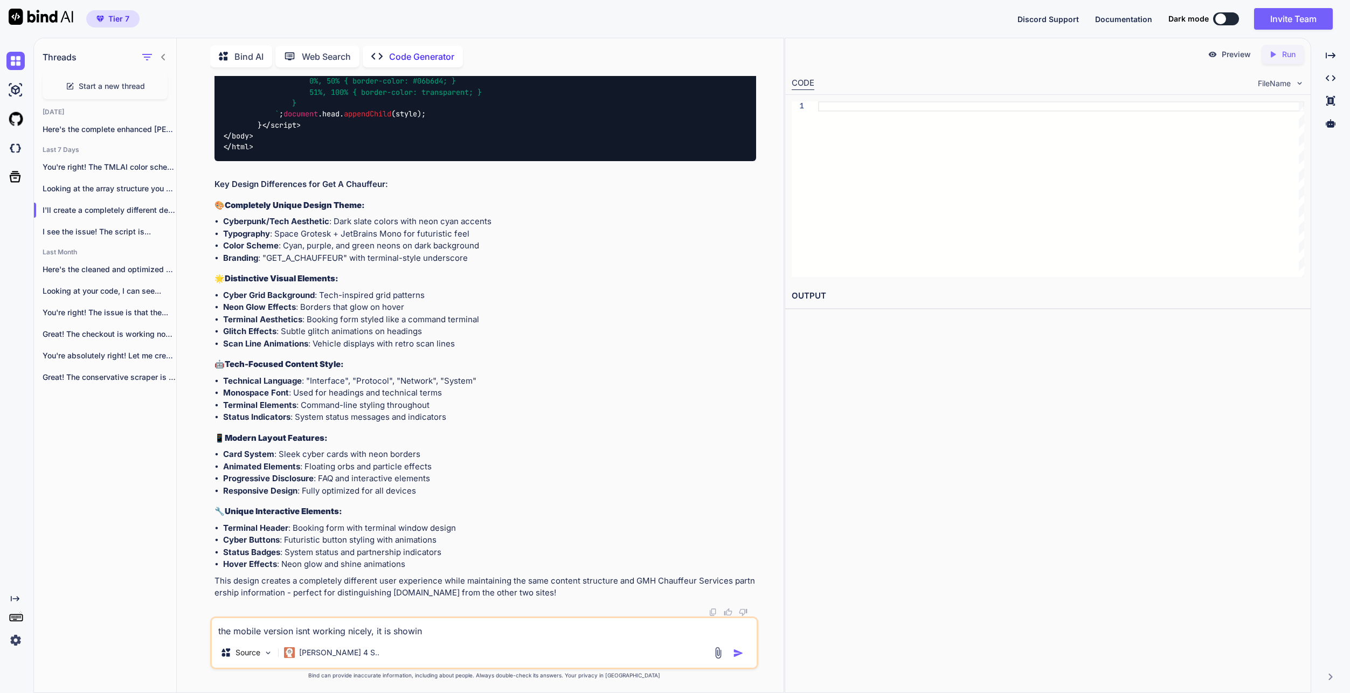
type textarea "x"
type textarea "the mobile version isnt working nicely, it is showing"
type textarea "x"
type textarea "the mobile version isnt working nicely, it is showing"
type textarea "x"
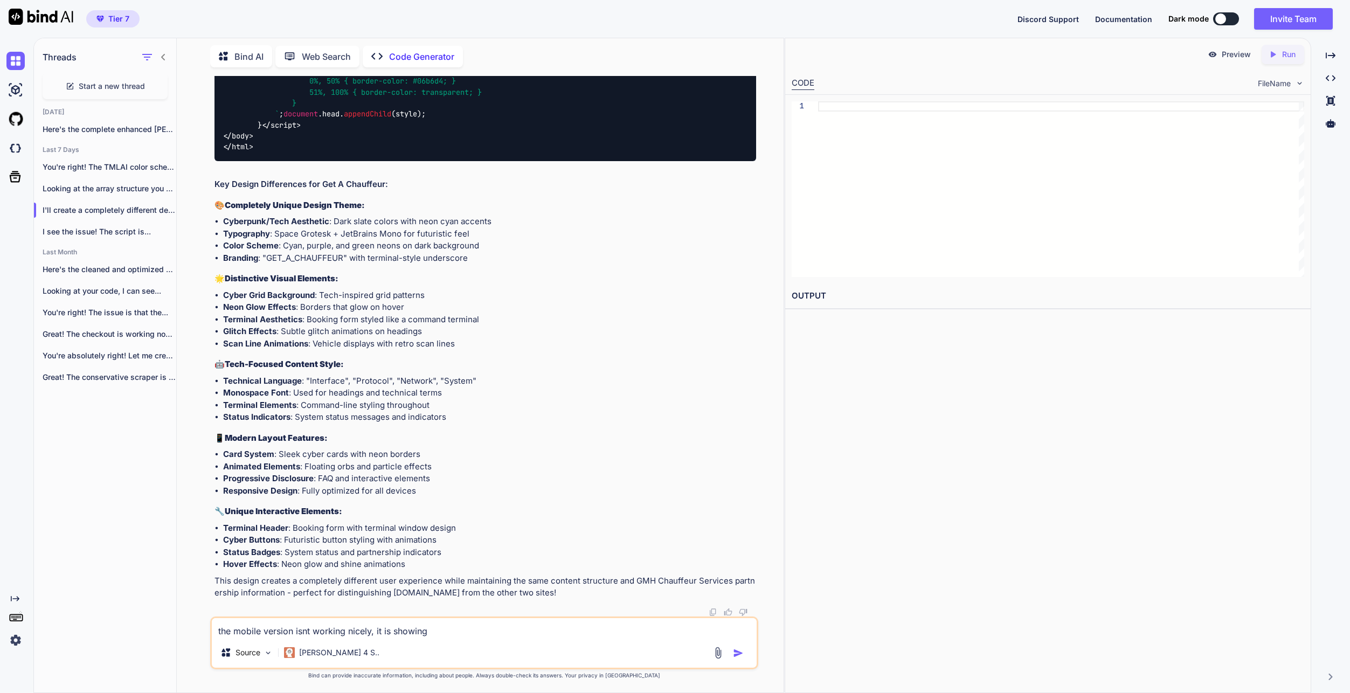
type textarea "the mobile version isnt working nicely, it is showing h"
type textarea "x"
type textarea "the mobile version isnt working nicely, it is showing ha"
type textarea "x"
type textarea "the mobile version isnt working nicely, it is showing [PERSON_NAME]"
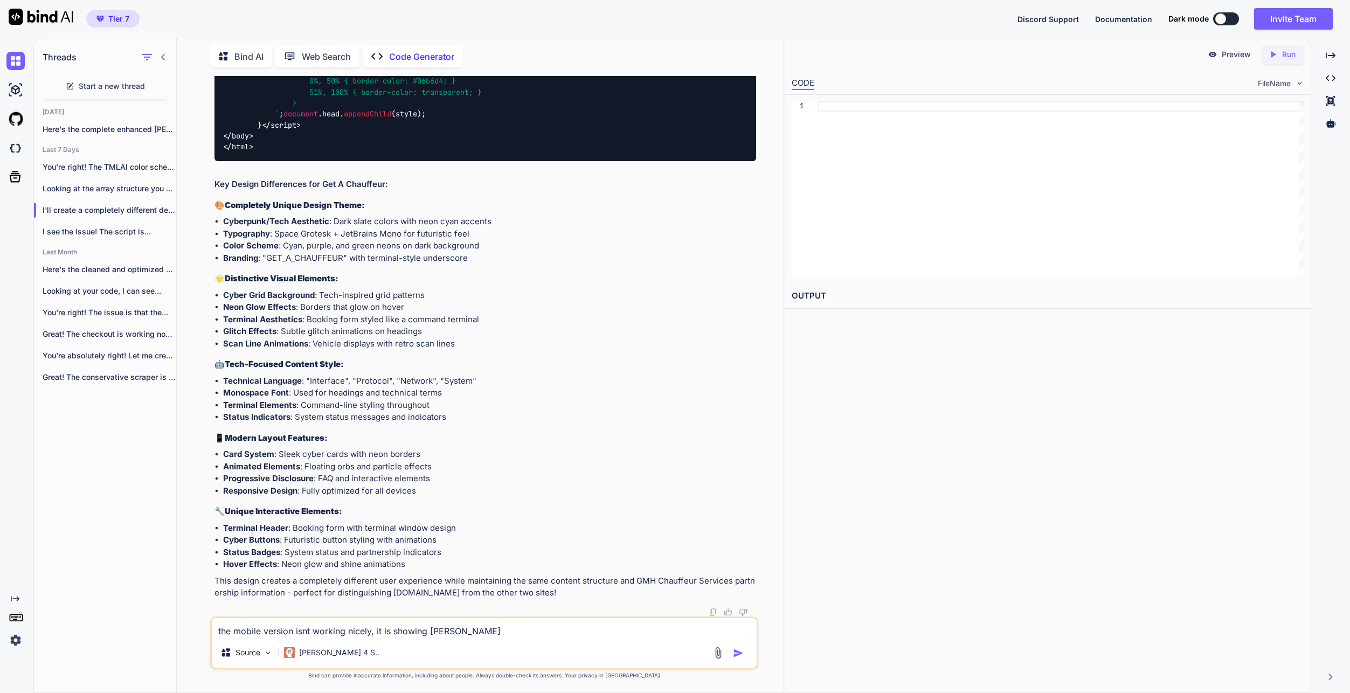
type textarea "x"
type textarea "the mobile version isnt working nicely, it is showing half"
type textarea "x"
type textarea "the mobile version isnt working nicely, it is showing half"
type textarea "x"
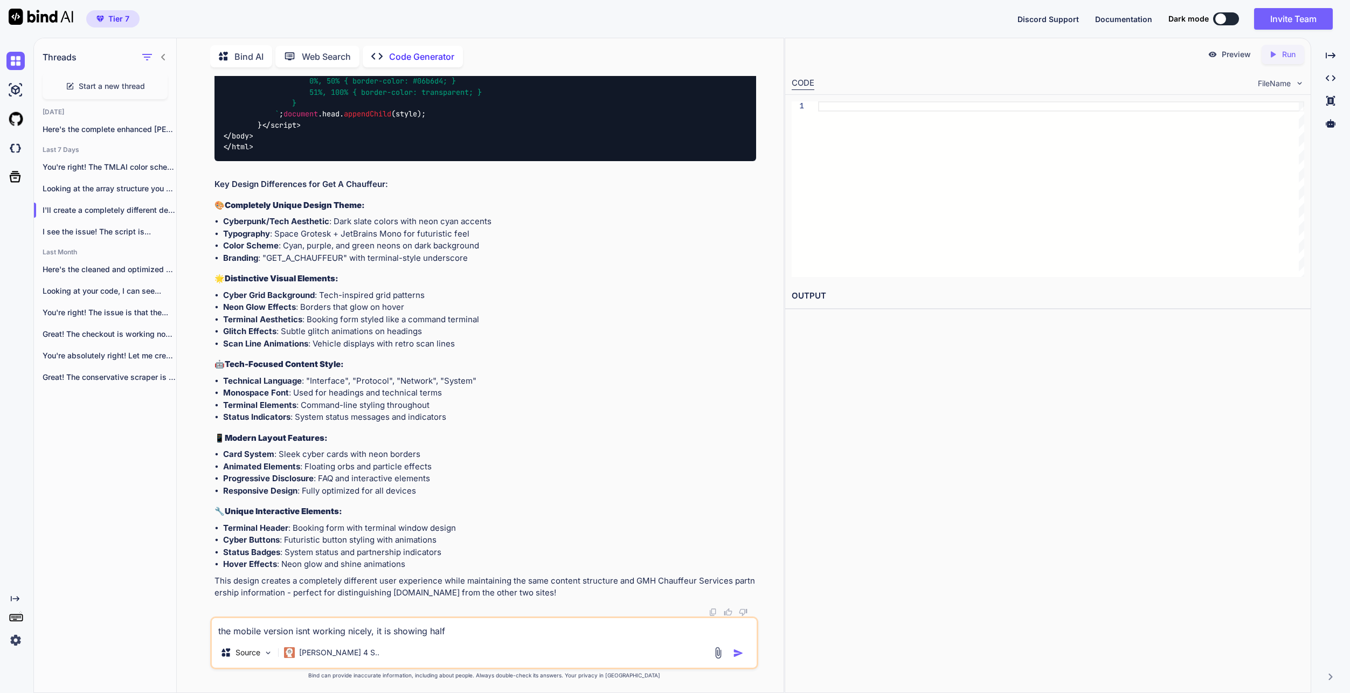
type textarea "the mobile version isnt working nicely, it is showing half o"
type textarea "x"
type textarea "the mobile version isnt working nicely, it is showing half of"
type textarea "x"
type textarea "the mobile version isnt working nicely, it is showing half of"
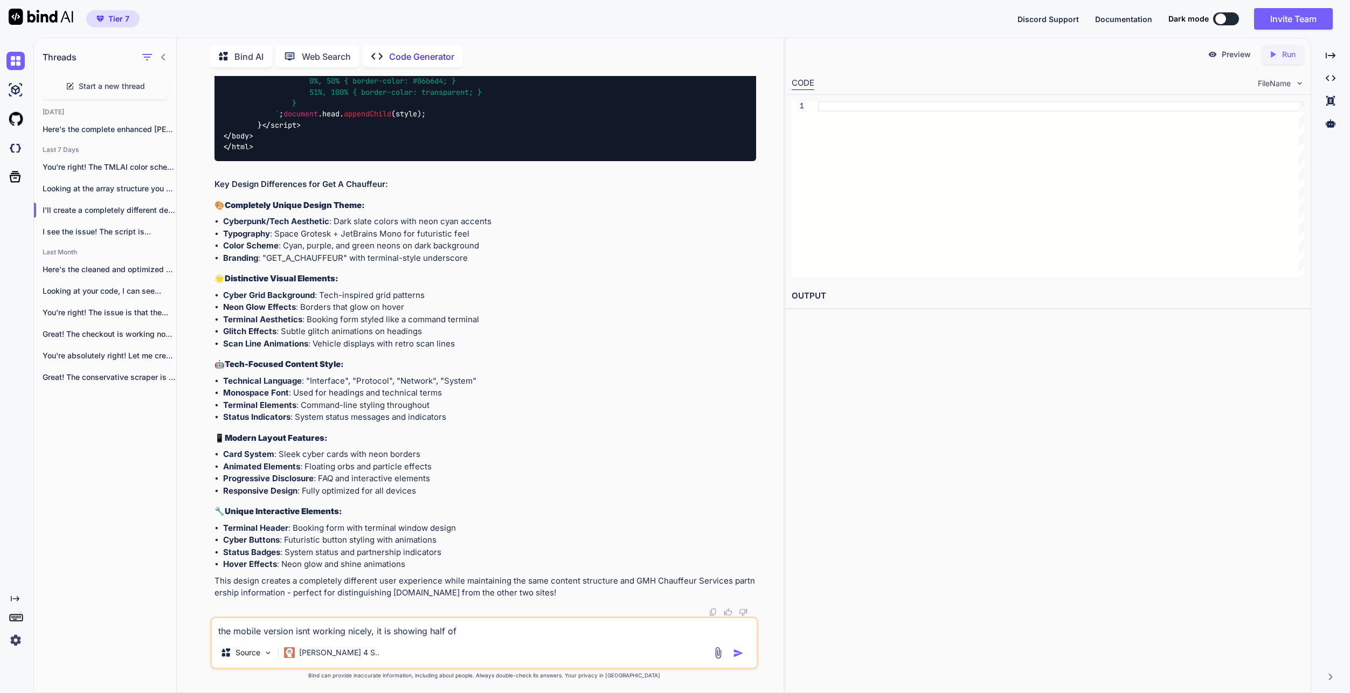
type textarea "x"
type textarea "the mobile version isnt working nicely, it is showing half of t"
type textarea "x"
type textarea "the mobile version isnt working nicely, it is showing half of th"
type textarea "x"
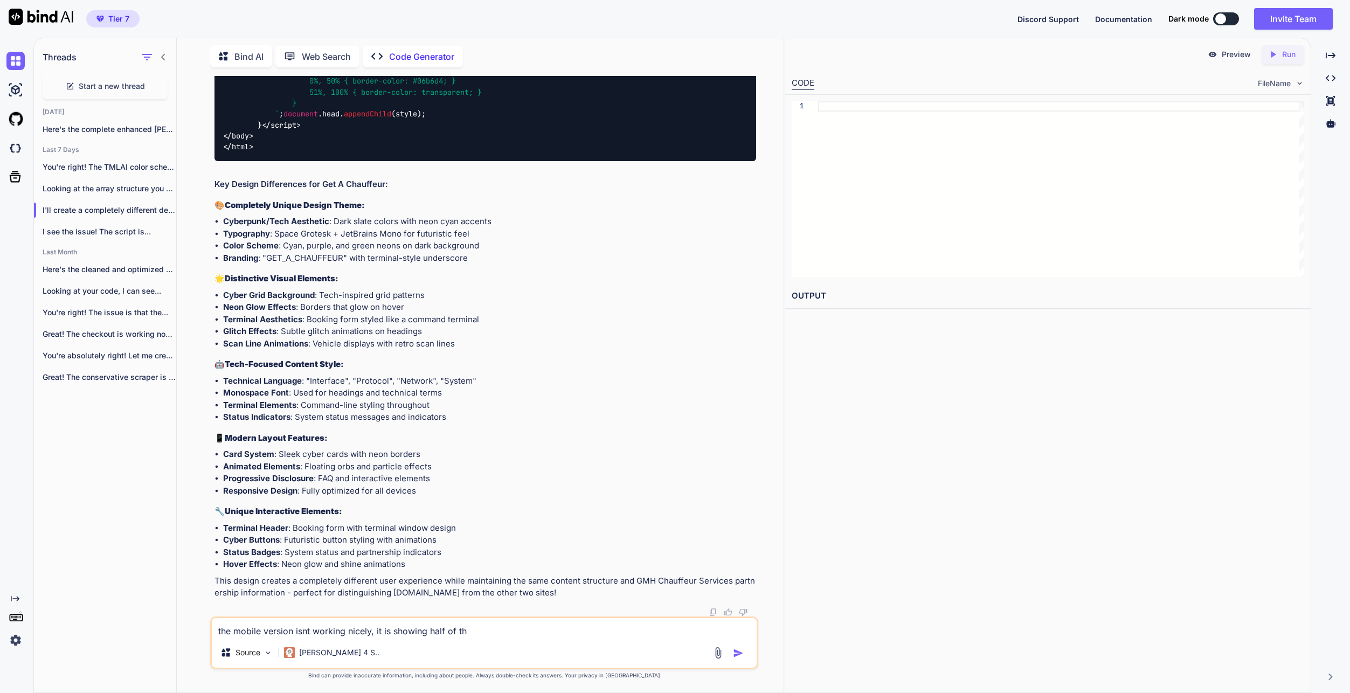
type textarea "the mobile version isnt working nicely, it is showing half of the"
type textarea "x"
type textarea "the mobile version isnt working nicely, it is showing half of the s"
type textarea "x"
type textarea "the mobile version isnt working nicely, it is showing half of the s"
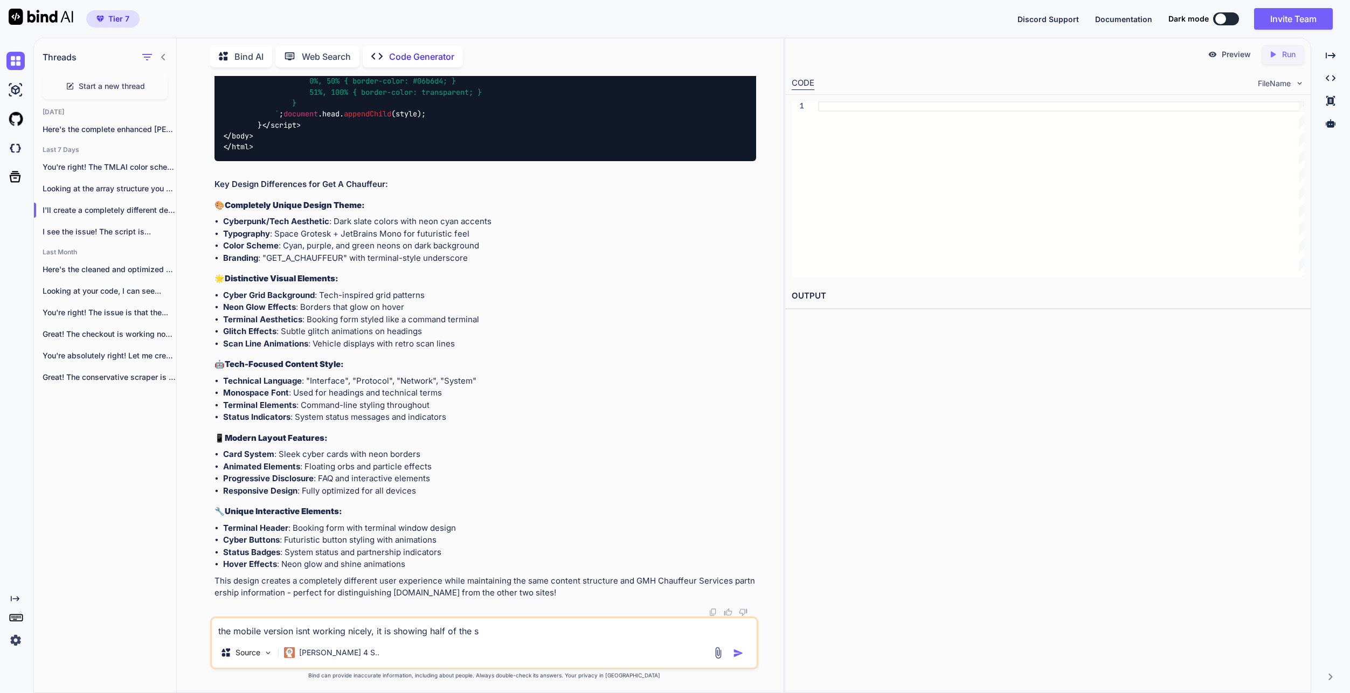
type textarea "x"
type textarea "the mobile version isnt working nicely, it is showing half of the s c"
type textarea "x"
type textarea "the mobile version isnt working nicely, it is showing half of the s cr"
type textarea "x"
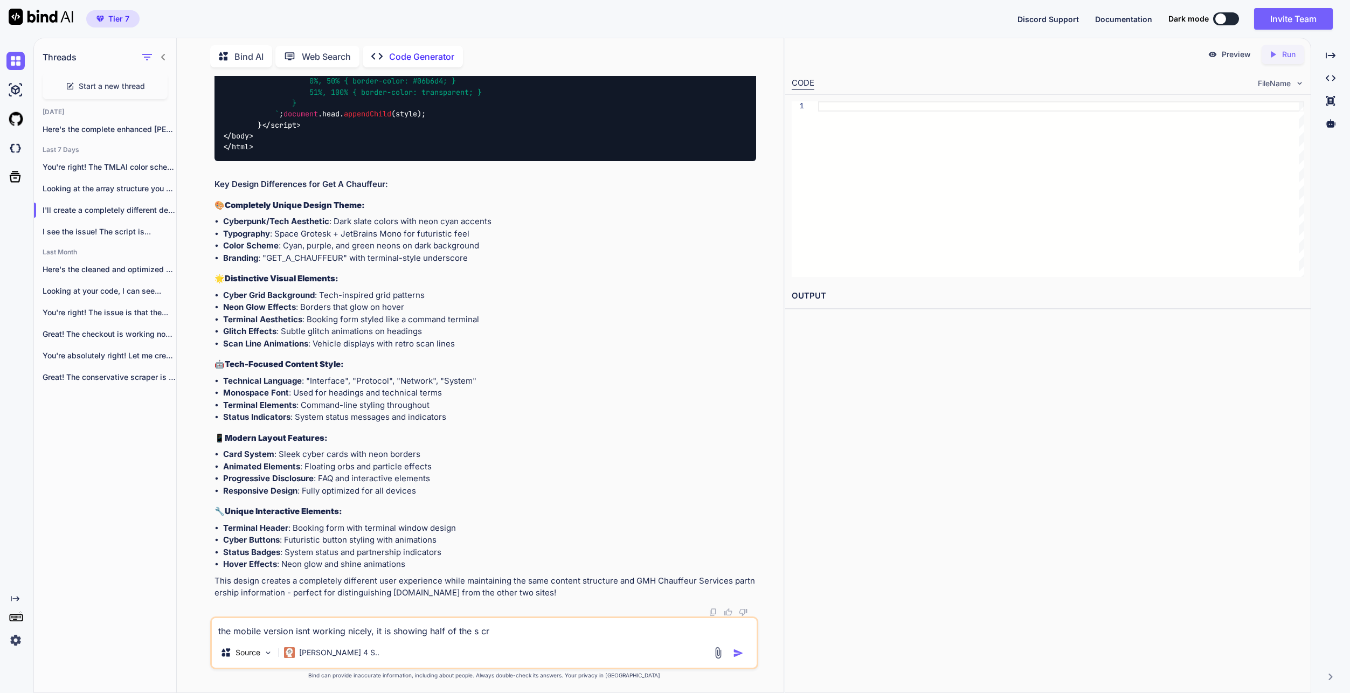
type textarea "the mobile version isnt working nicely, it is showing half of the s cre"
type textarea "x"
type textarea "the mobile version isnt working nicely, it is showing half of the s cree"
type textarea "x"
type textarea "the mobile version isnt working nicely, it is showing half of the s cre"
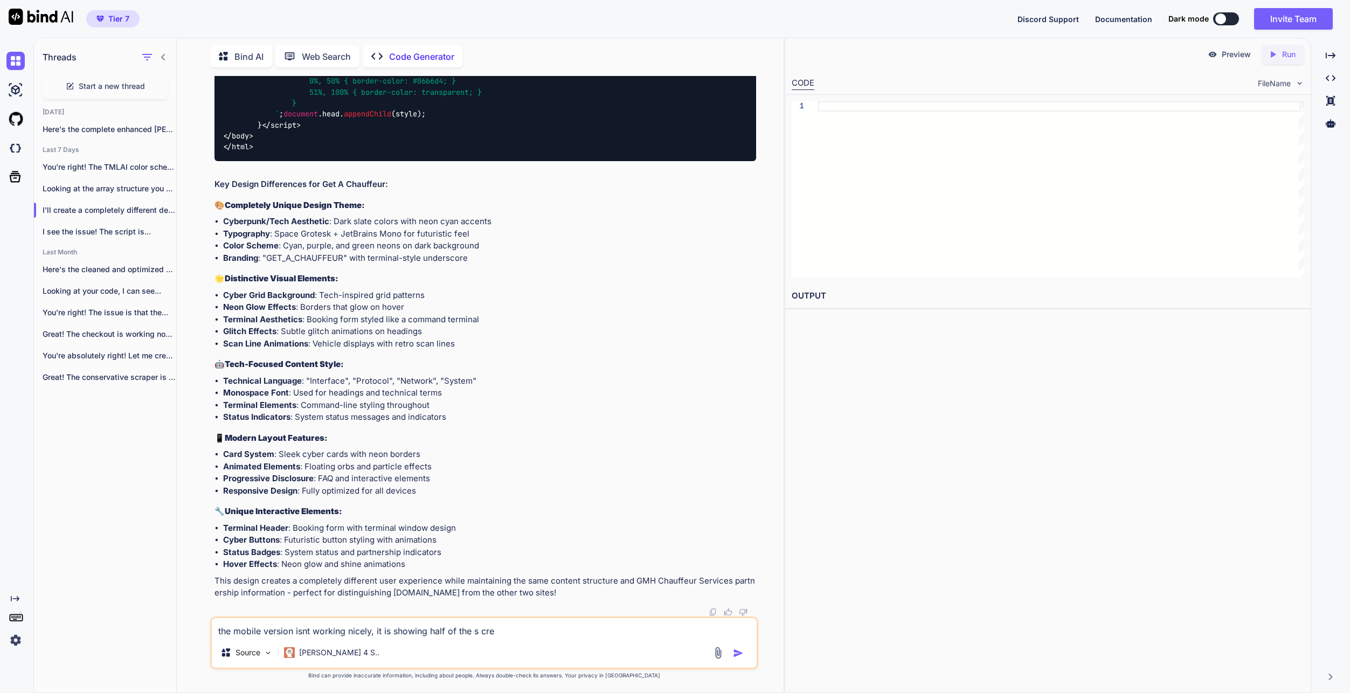
type textarea "x"
type textarea "the mobile version isnt working nicely, it is showing half of the s cr"
type textarea "x"
type textarea "the mobile version isnt working nicely, it is showing half of the s c"
type textarea "x"
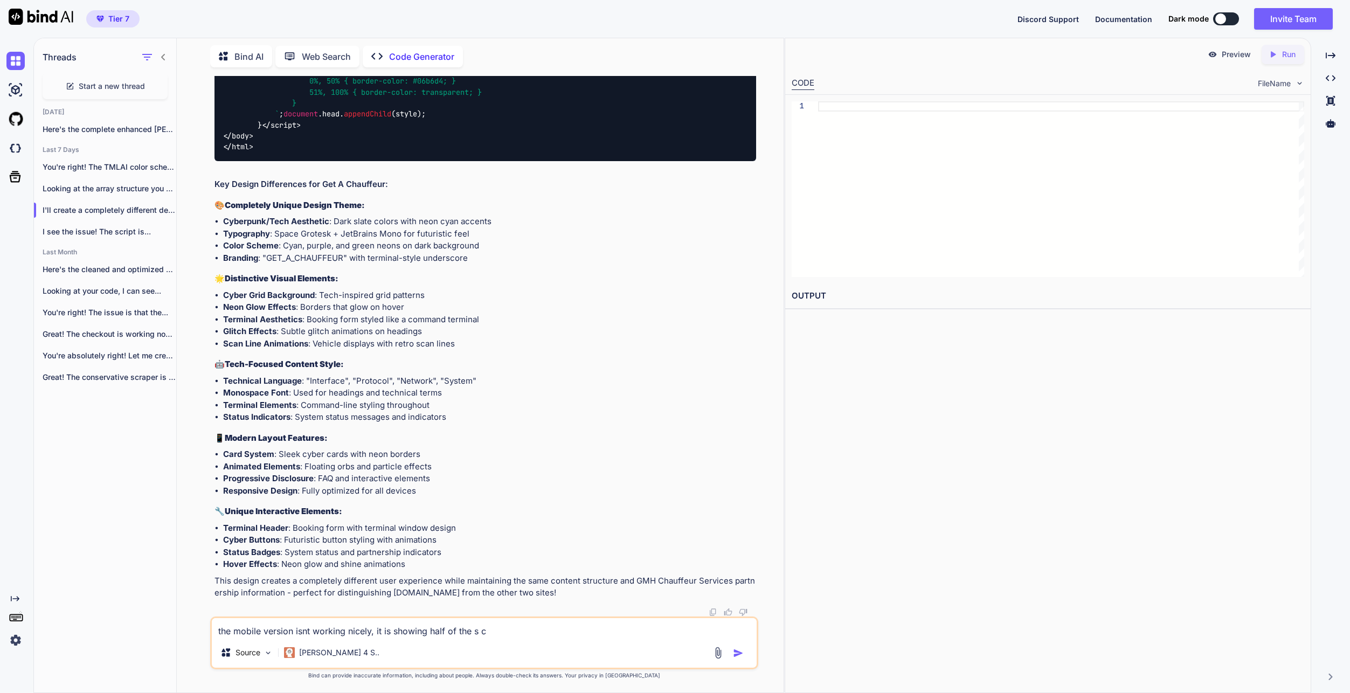
type textarea "the mobile version isnt working nicely, it is showing half of the s"
type textarea "x"
type textarea "the mobile version isnt working nicely, it is showing half of the s"
type textarea "x"
type textarea "the mobile version isnt working nicely, it is showing half of the sc"
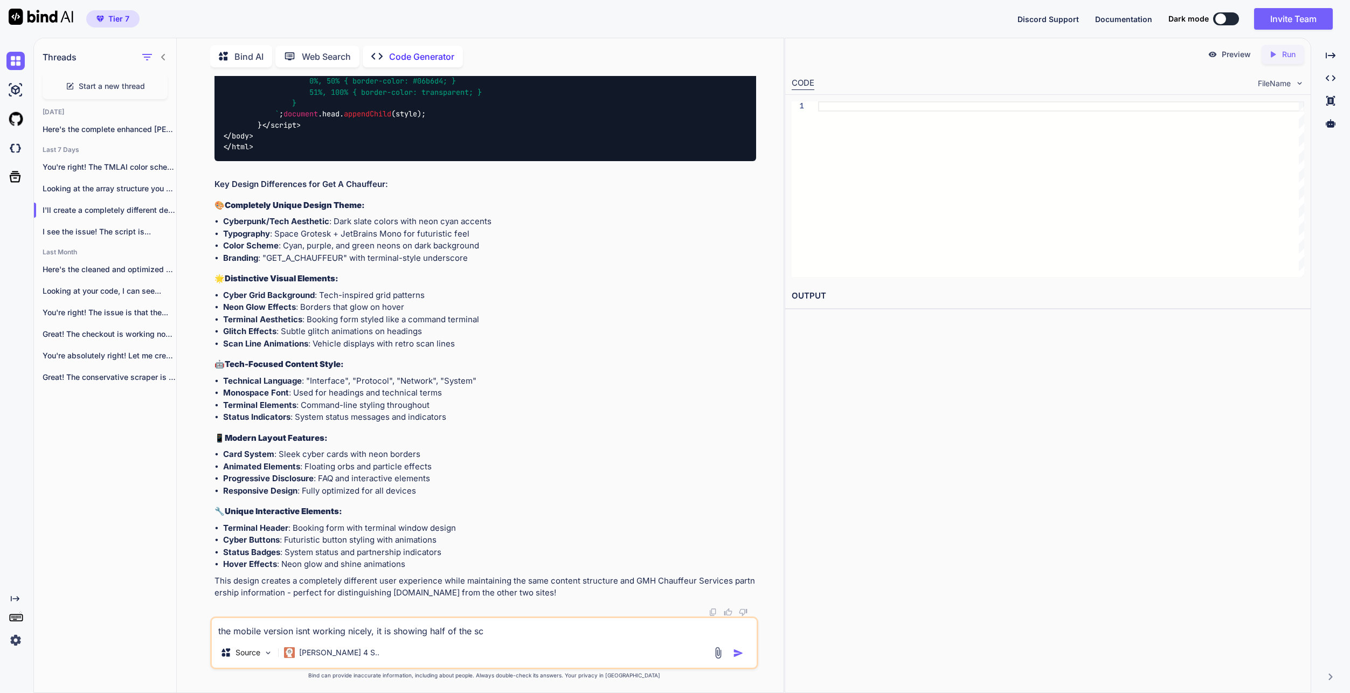
type textarea "x"
type textarea "the mobile version isnt working nicely, it is showing half of the scr"
type textarea "x"
type textarea "the mobile version isnt working nicely, it is showing half of the scre"
type textarea "x"
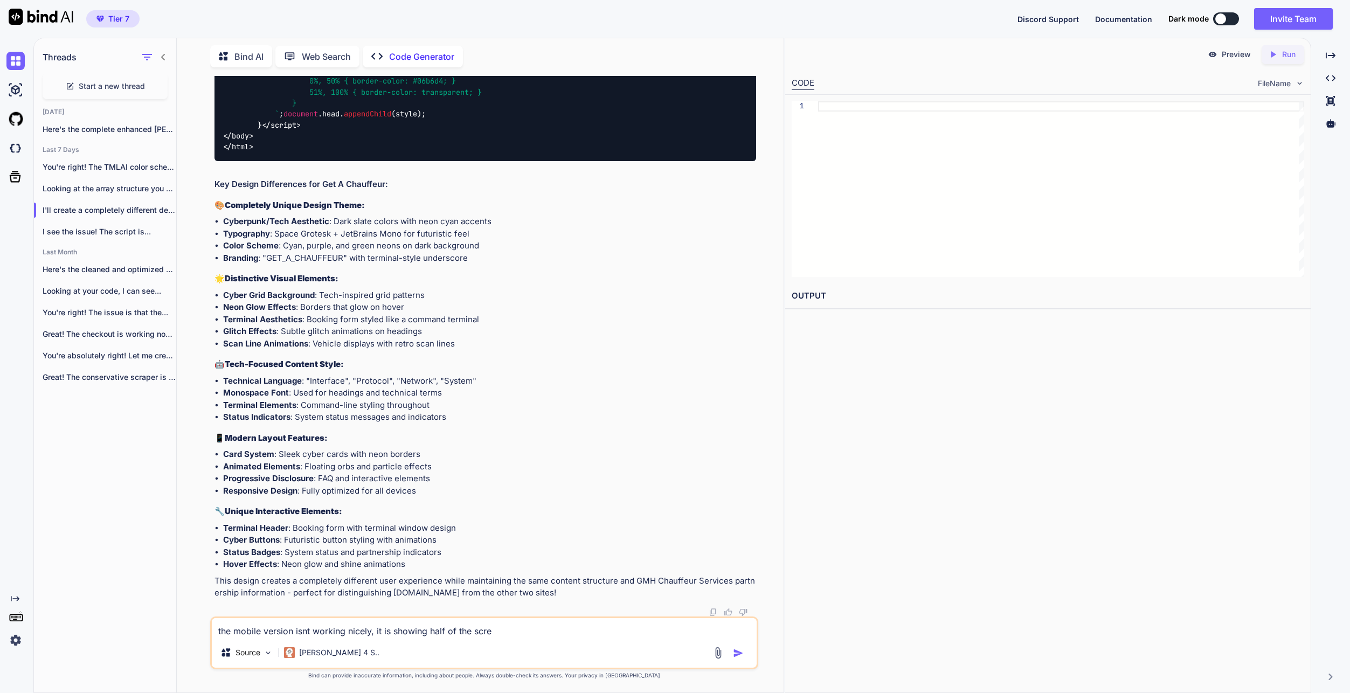
type textarea "the mobile version isnt working nicely, it is showing half of the scree"
type textarea "x"
type textarea "the mobile version isnt working nicely, it is showing half of the screen"
type textarea "x"
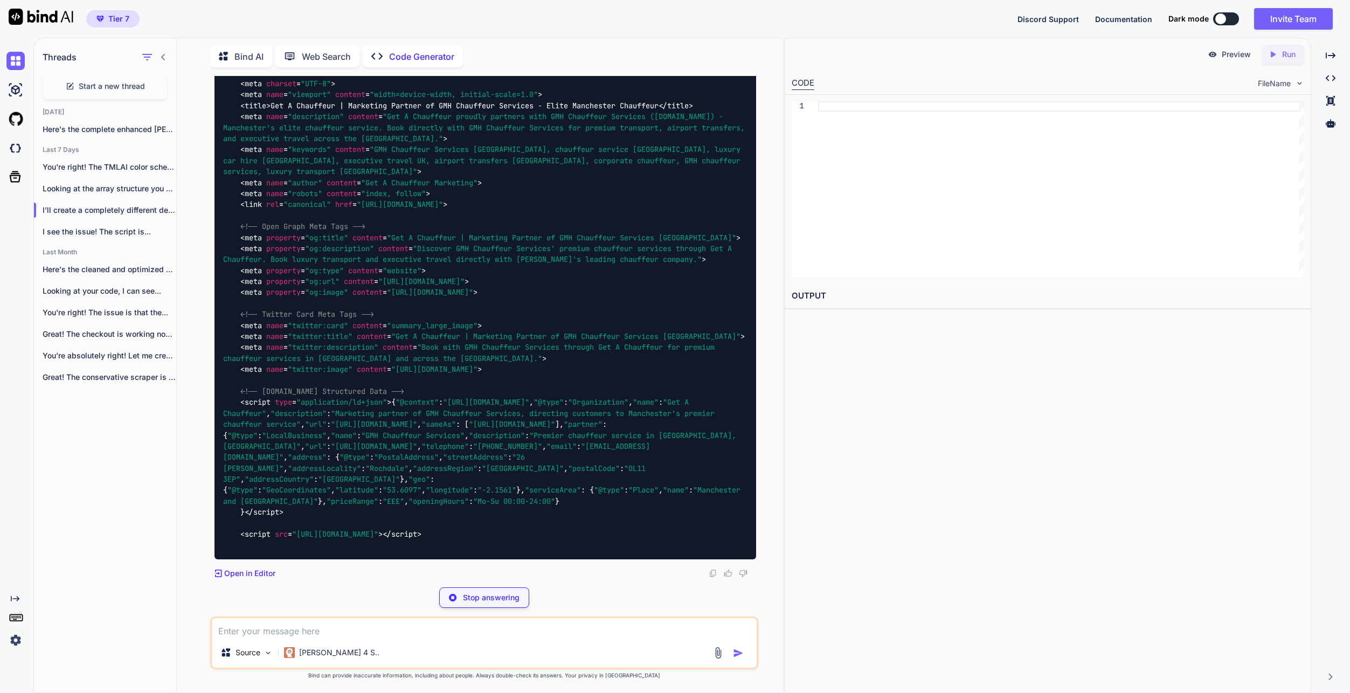
scroll to position [95807, 0]
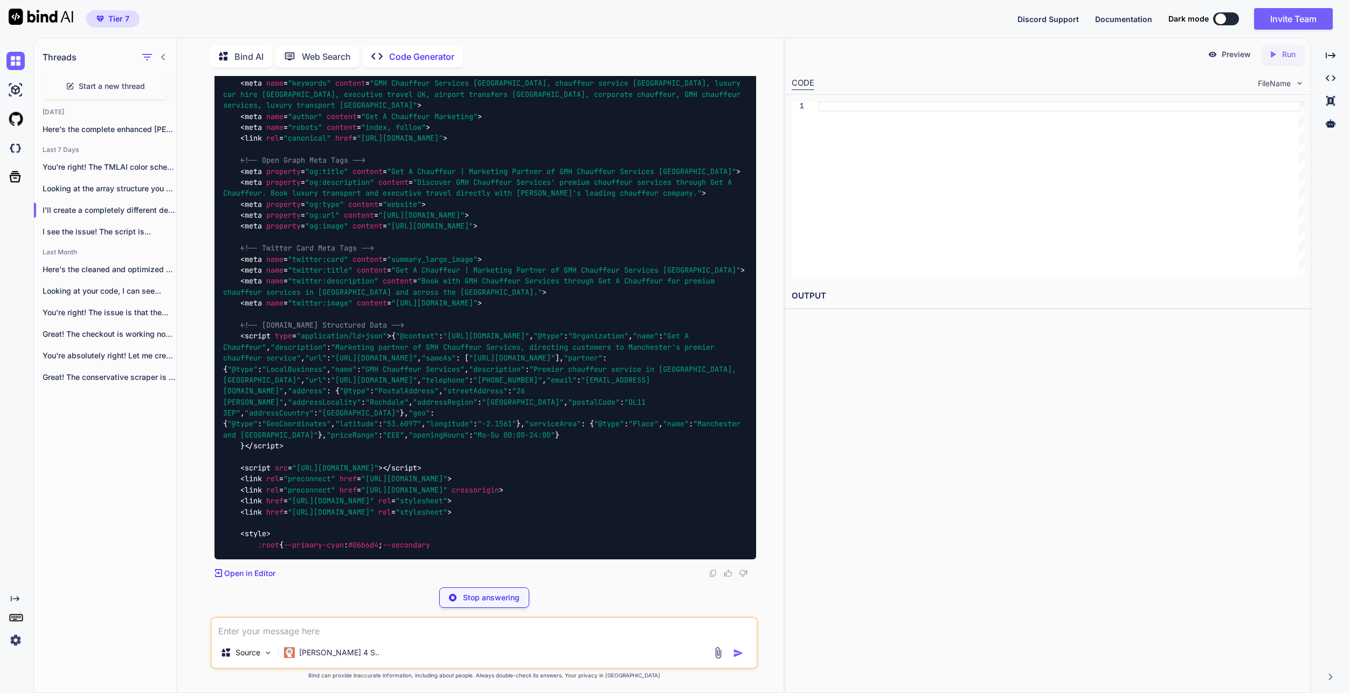
type textarea "x"
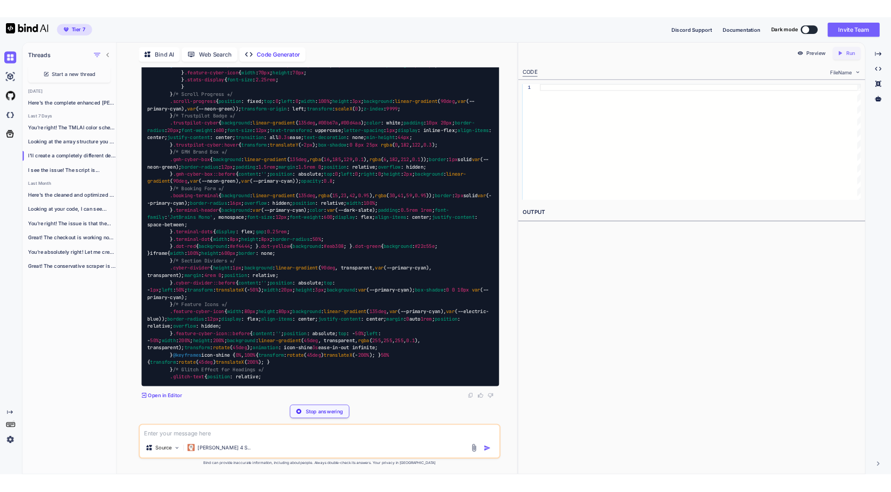
scroll to position [96826, 0]
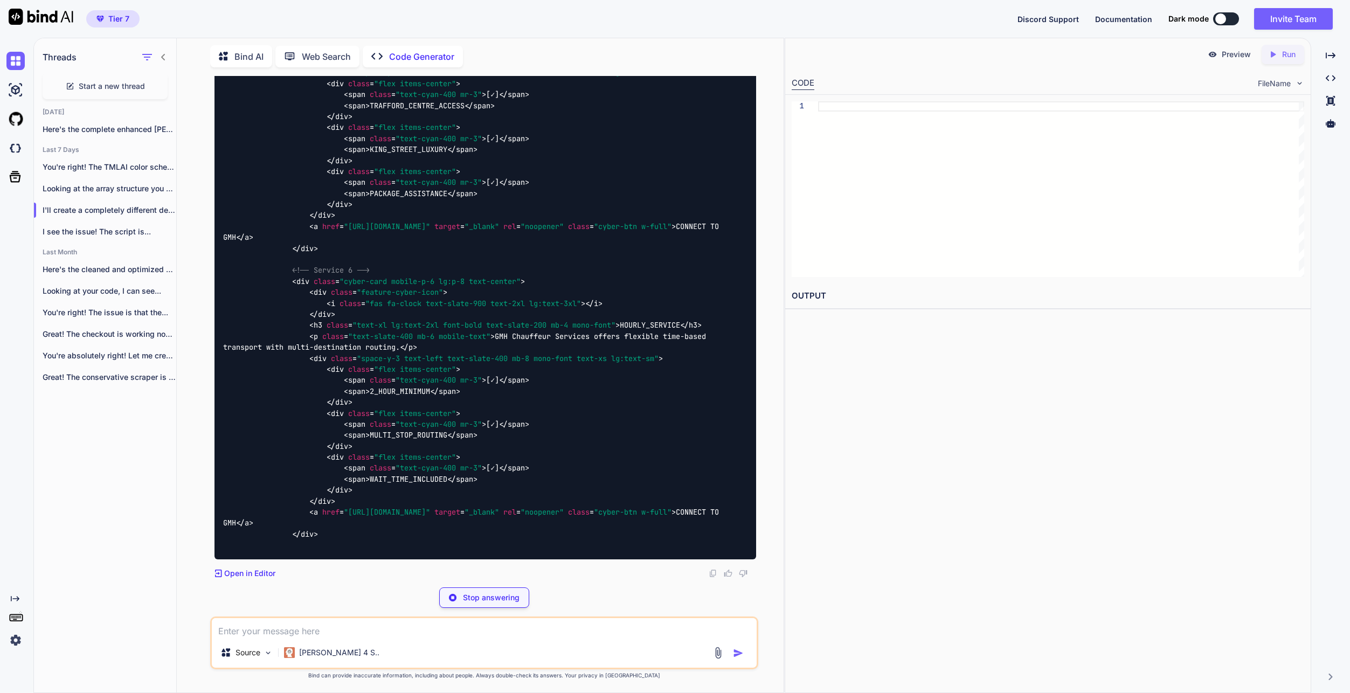
click at [134, 464] on div "Threads Start a new thread [DATE] Here's the complete enhanced [PERSON_NAME] & …" at bounding box center [105, 365] width 143 height 656
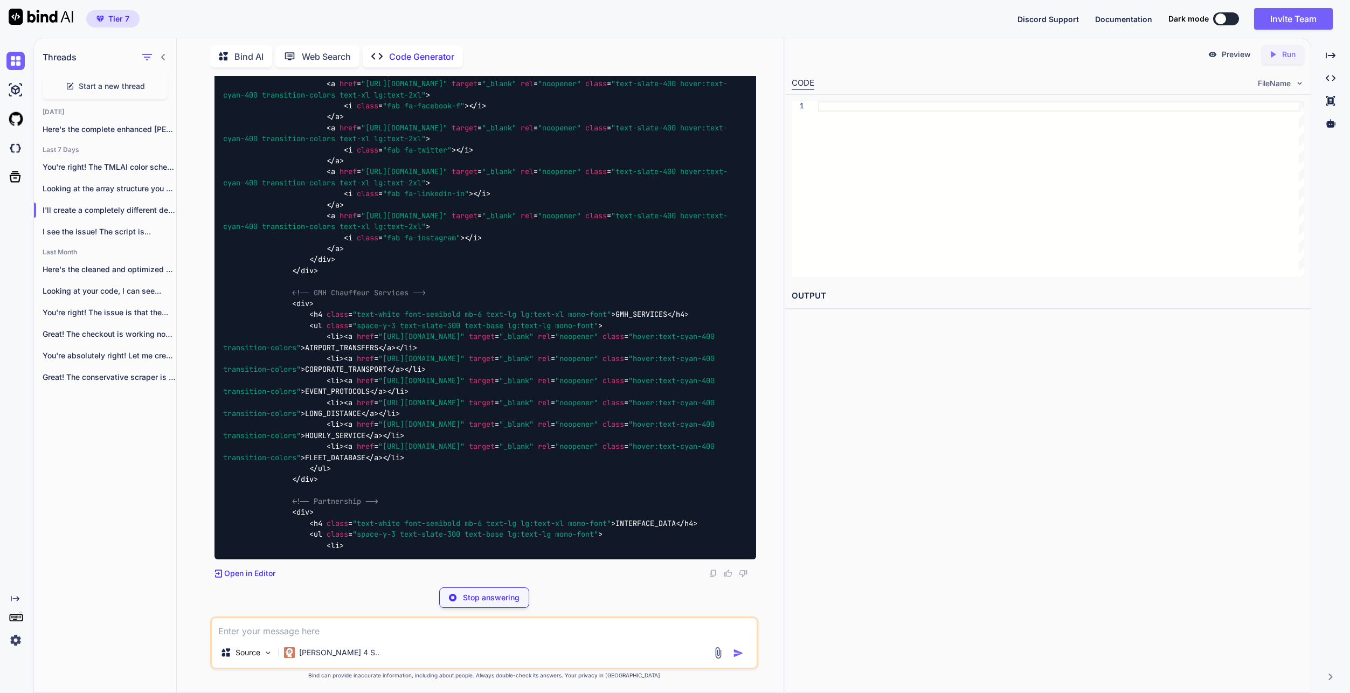
type textarea "x"
type textarea "navbar.style.borderBottom = '1px solid rgba(6, 182, 212, 0.3)'; } }); </script>…"
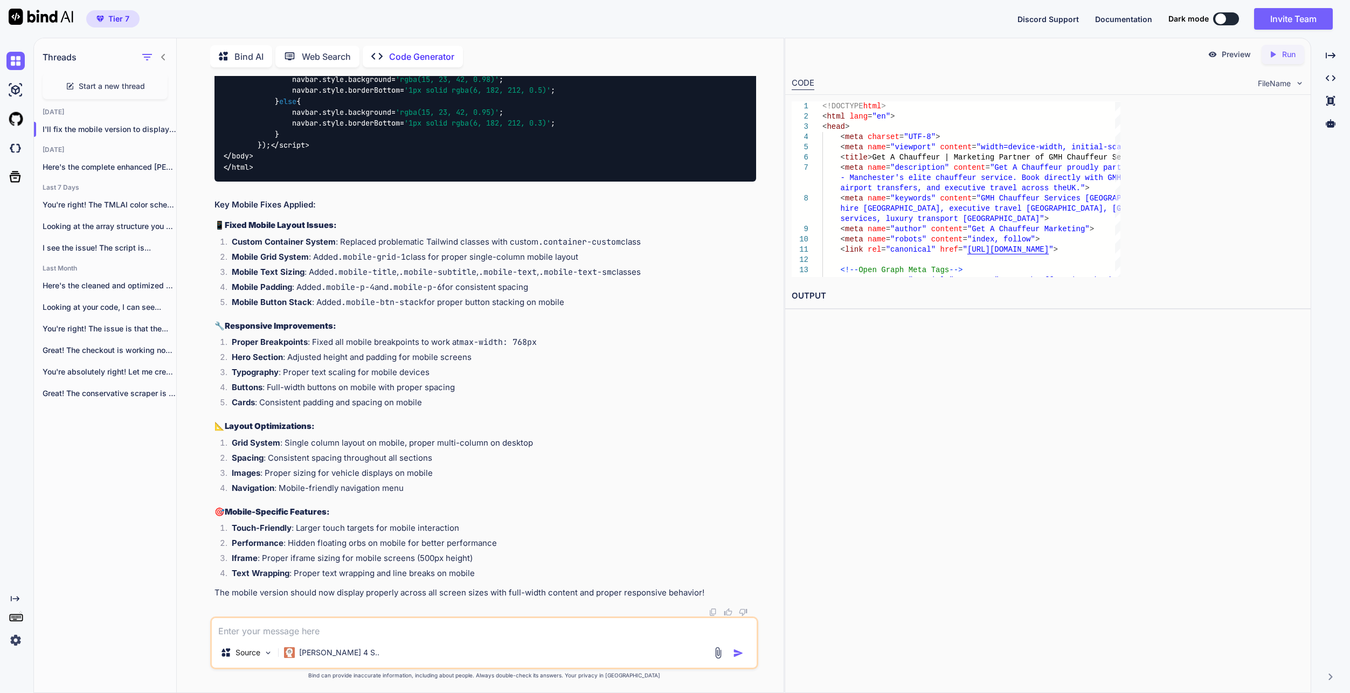
type textarea "x"
type textarea "</script> </body> </html>"
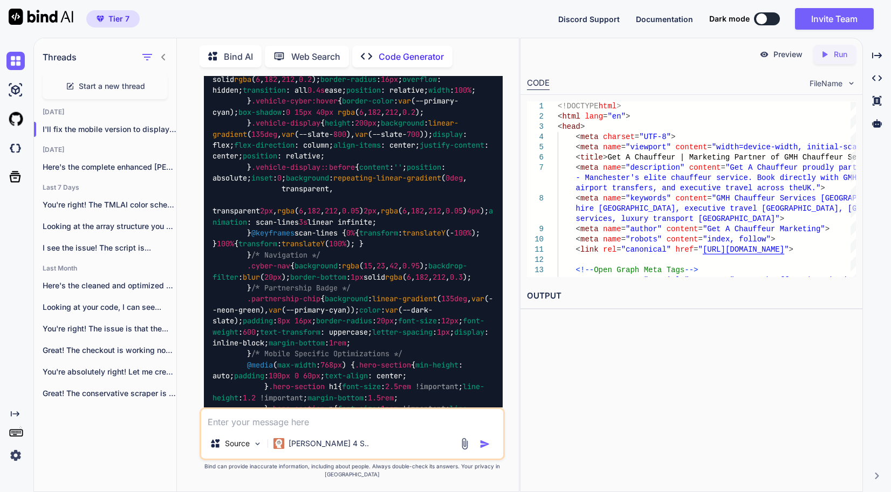
scroll to position [122782, 0]
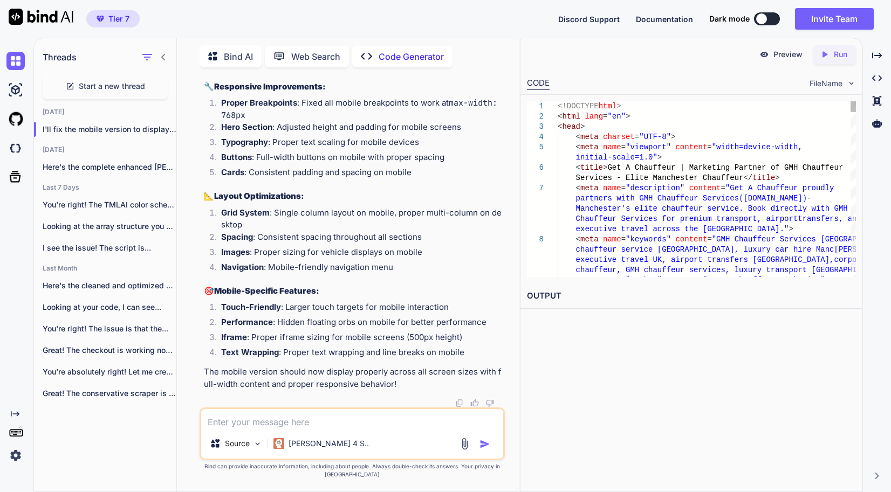
type textarea "x"
